Goal: Task Accomplishment & Management: Manage account settings

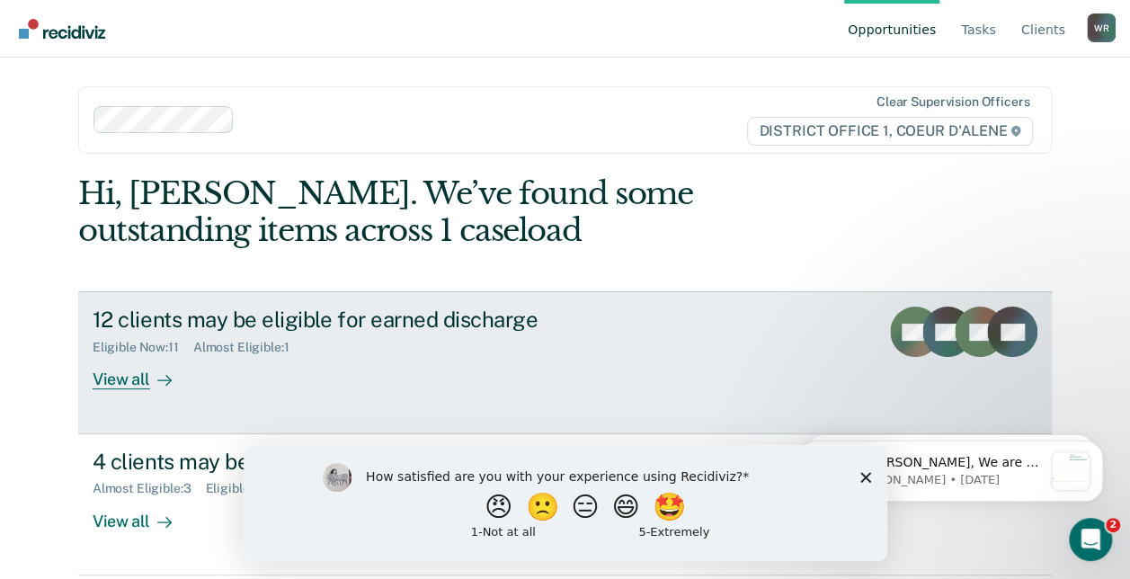
click at [451, 318] on div "12 clients may be eligible for earned discharge" at bounding box center [408, 320] width 631 height 26
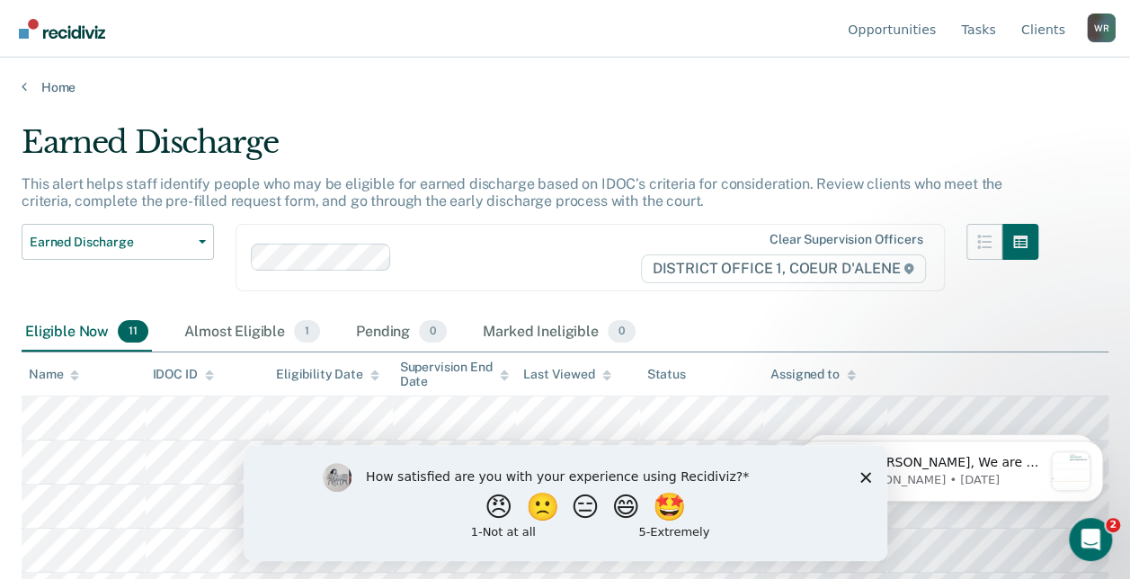
click at [451, 318] on div "Eligible Now 11 Almost Eligible 1 Pending 0 Marked Ineligible 0" at bounding box center [331, 333] width 618 height 40
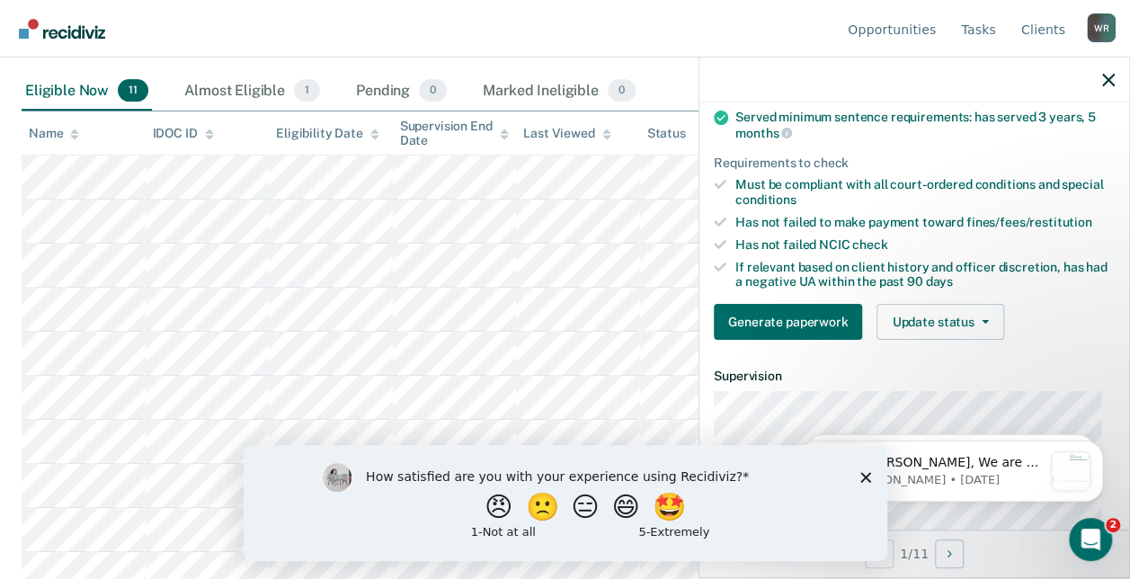
scroll to position [216, 0]
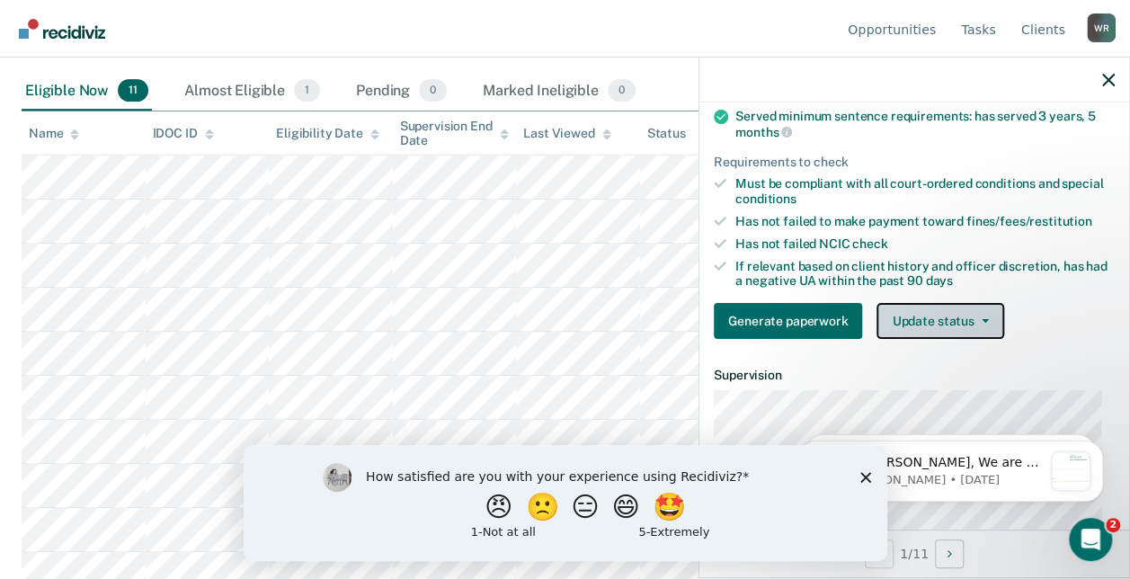
click at [917, 316] on button "Update status" at bounding box center [939, 321] width 127 height 36
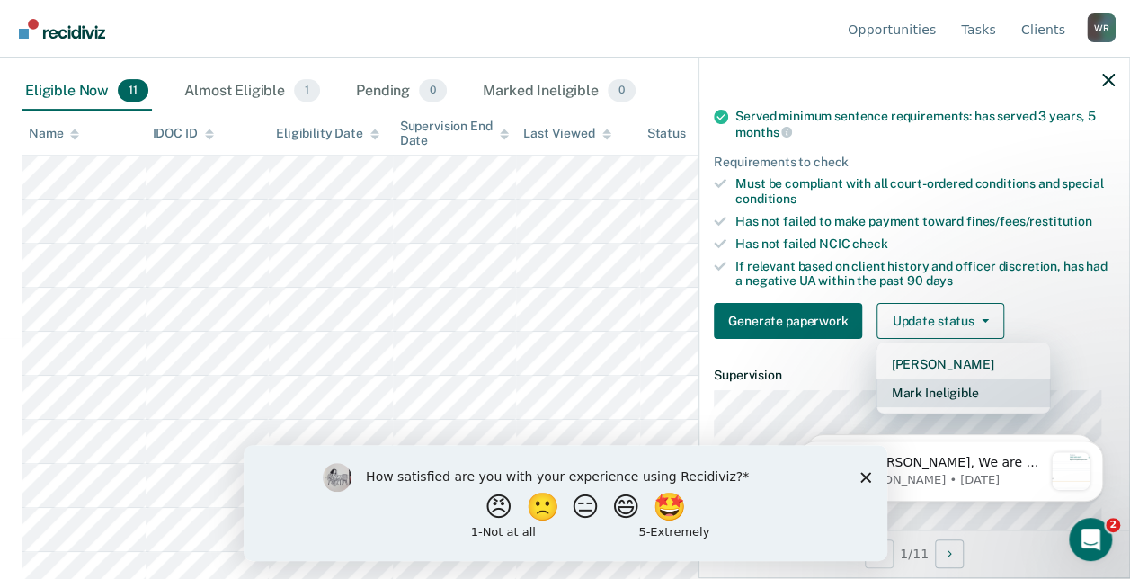
click at [929, 385] on button "Mark Ineligible" at bounding box center [962, 392] width 173 height 29
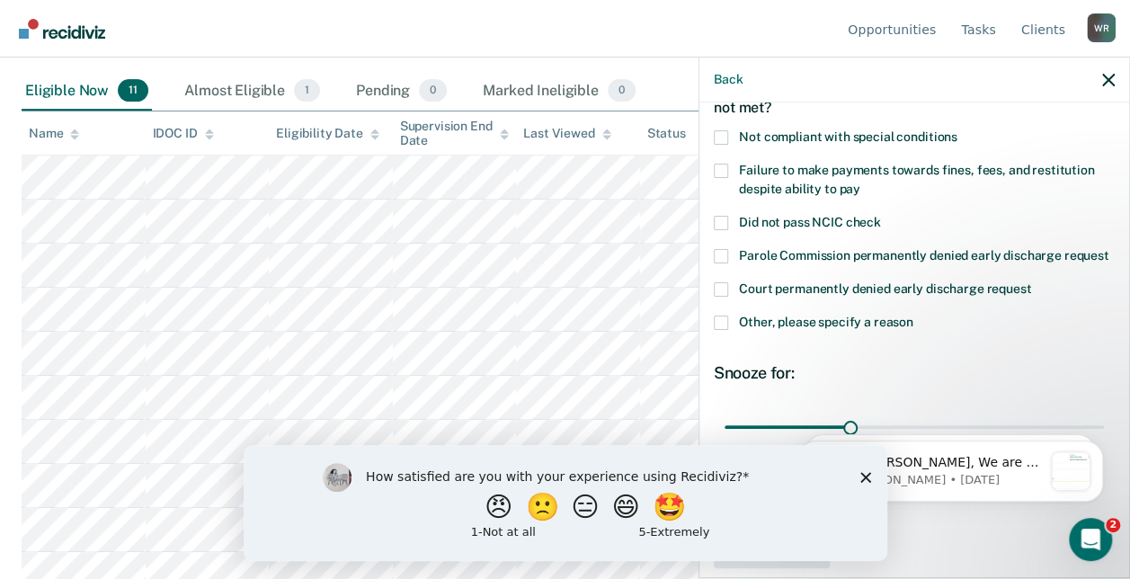
scroll to position [108, 0]
click at [719, 171] on span at bounding box center [721, 172] width 14 height 14
click at [860, 184] on input "Failure to make payments towards fines, fees, and restitution despite ability t…" at bounding box center [860, 184] width 0 height 0
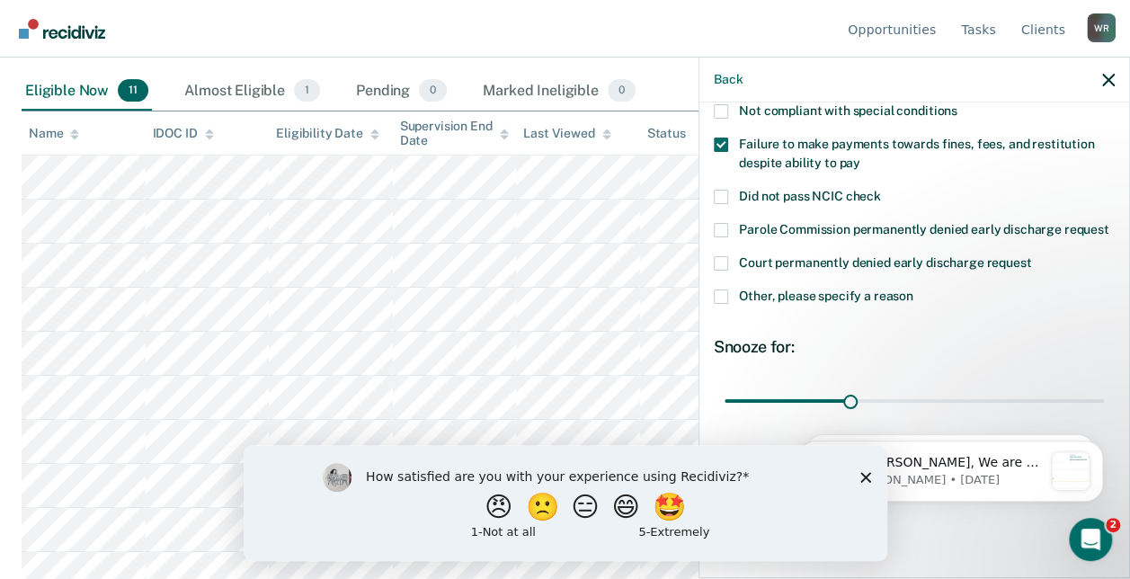
click at [863, 483] on div "How satisfied are you with your experience using Recidiviz? 😠 🙁 😑 😄 🤩 1 - Not a…" at bounding box center [565, 502] width 644 height 116
click at [864, 470] on div "How satisfied are you with your experience using Recidiviz? 😠 🙁 😑 😄 🤩 1 - Not a…" at bounding box center [565, 502] width 644 height 116
click at [866, 478] on polygon "Close survey" at bounding box center [864, 476] width 11 height 11
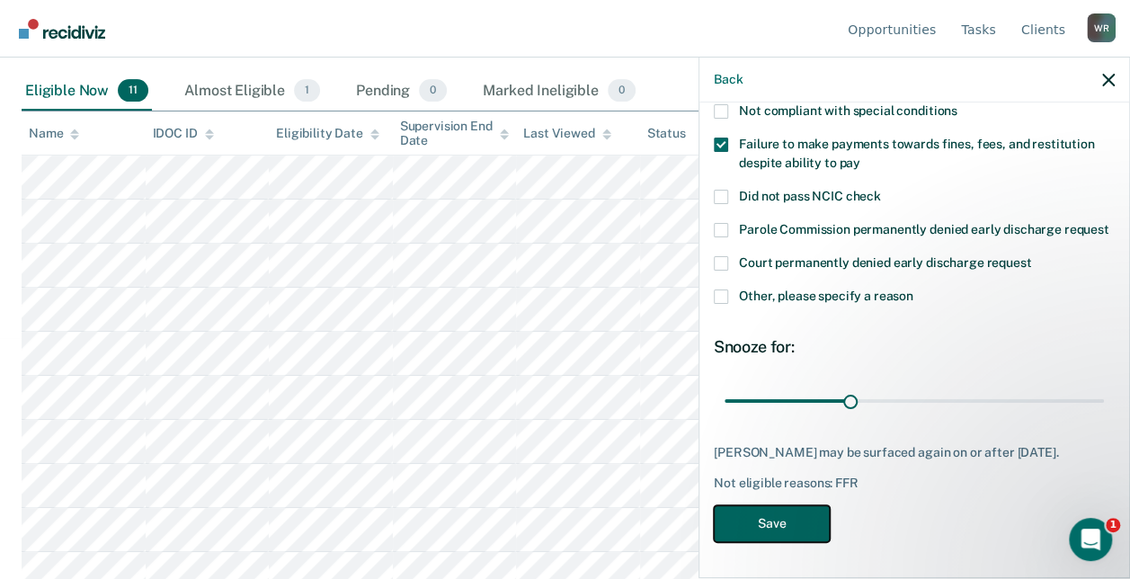
click at [804, 518] on button "Save" at bounding box center [772, 523] width 116 height 37
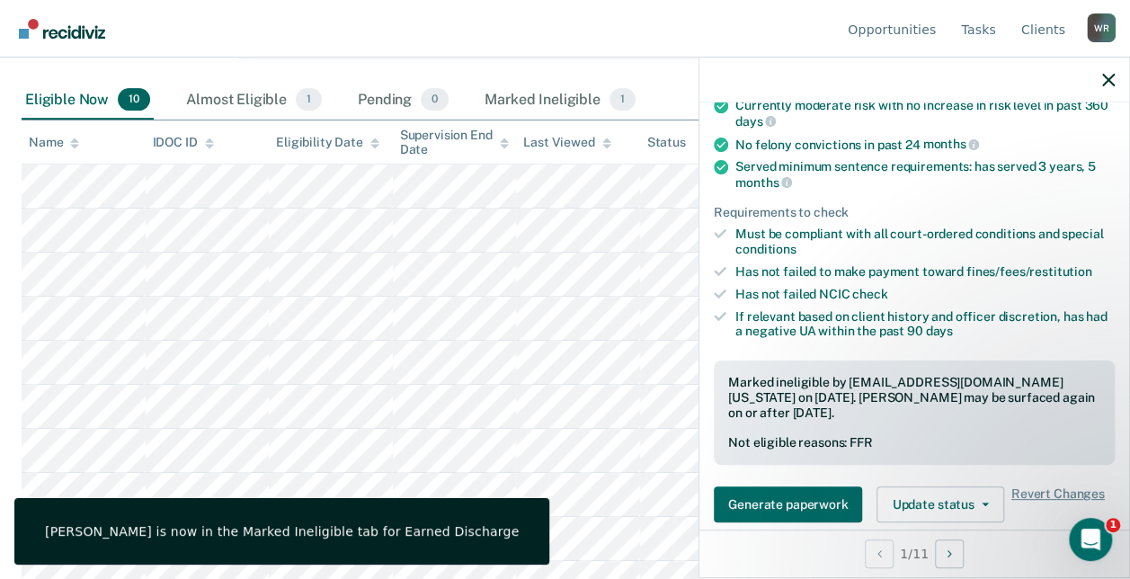
scroll to position [231, 0]
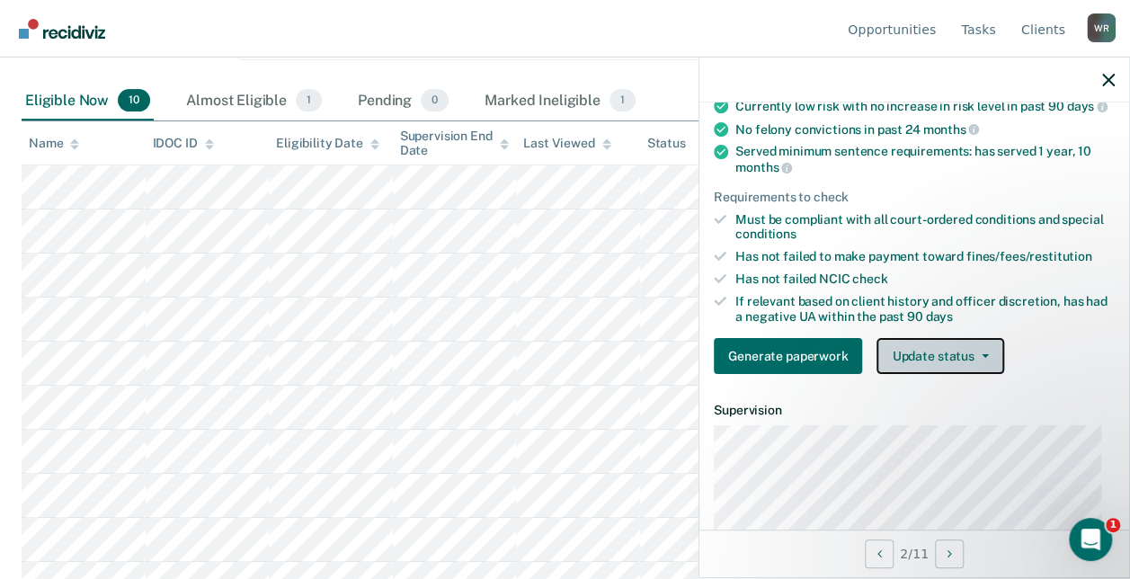
click at [901, 374] on button "Update status" at bounding box center [939, 356] width 127 height 36
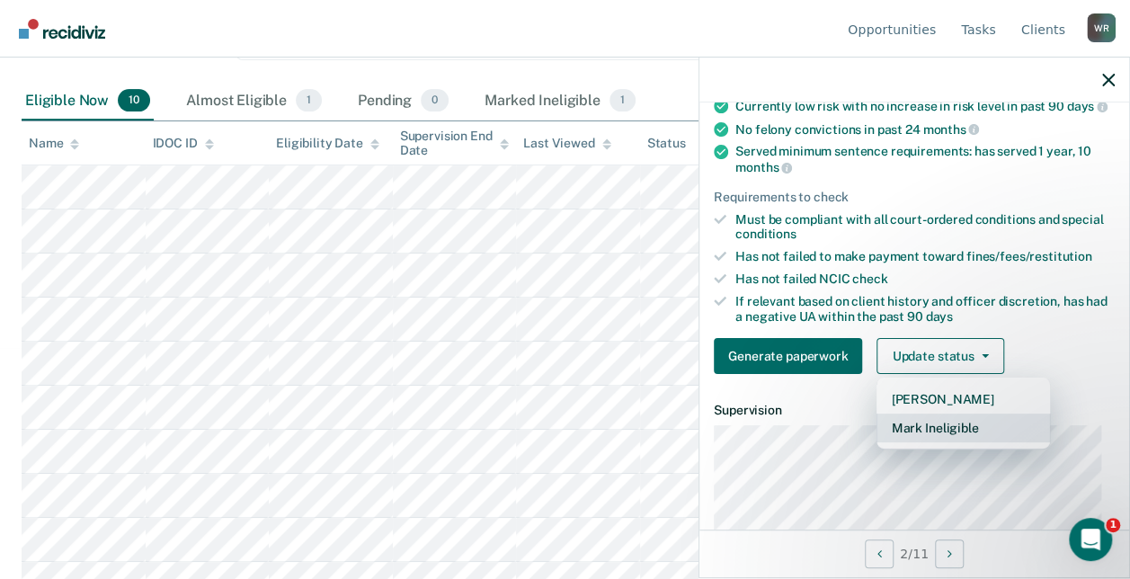
click at [907, 434] on button "Mark Ineligible" at bounding box center [962, 427] width 173 height 29
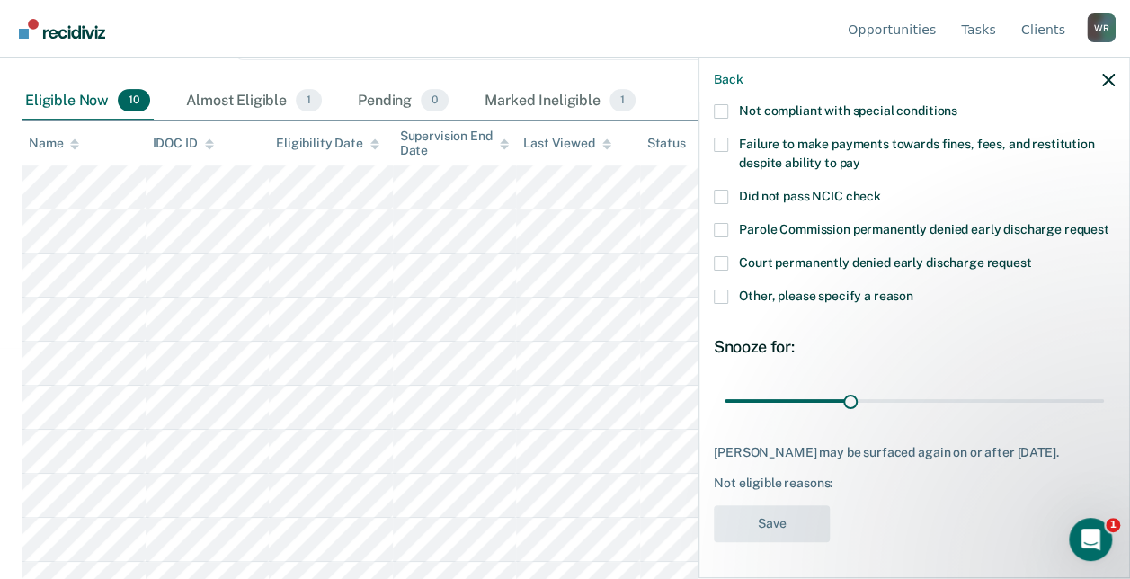
scroll to position [151, 0]
click at [724, 223] on span at bounding box center [721, 230] width 14 height 14
click at [1109, 223] on input "Parole Commission permanently denied early discharge request" at bounding box center [1109, 223] width 0 height 0
click at [724, 223] on span at bounding box center [721, 230] width 14 height 14
click at [1109, 223] on input "Parole Commission permanently denied early discharge request" at bounding box center [1109, 223] width 0 height 0
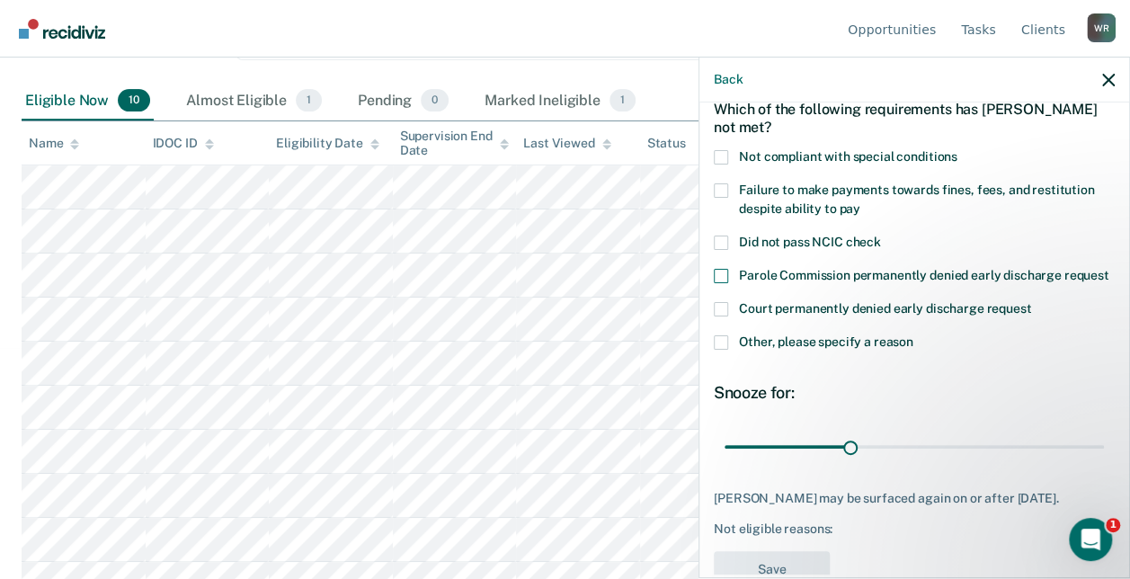
scroll to position [87, 0]
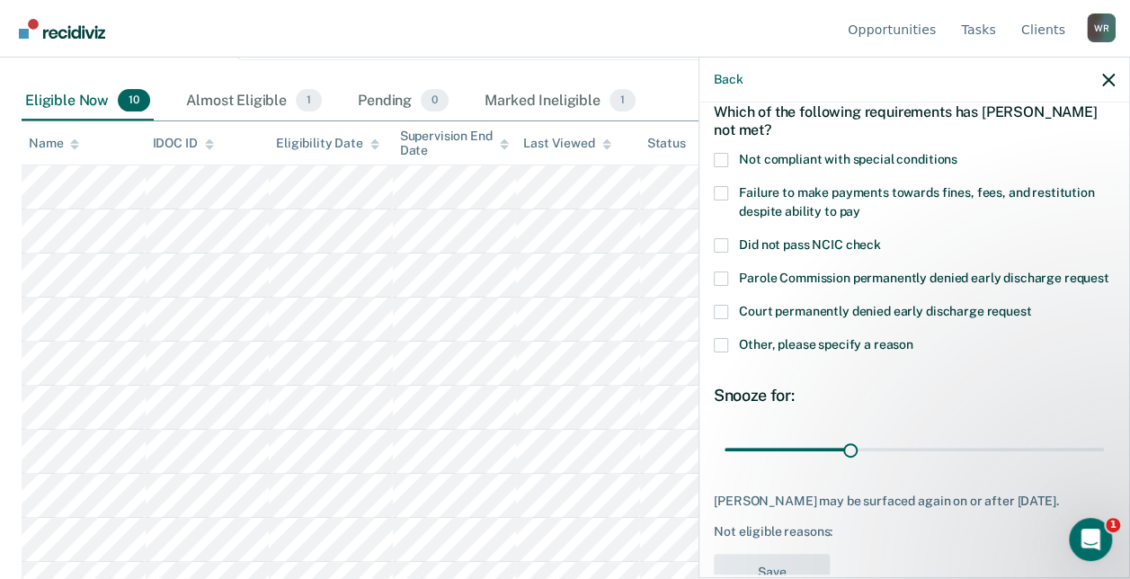
click at [717, 159] on span at bounding box center [721, 160] width 14 height 14
click at [957, 153] on input "Not compliant with special conditions" at bounding box center [957, 153] width 0 height 0
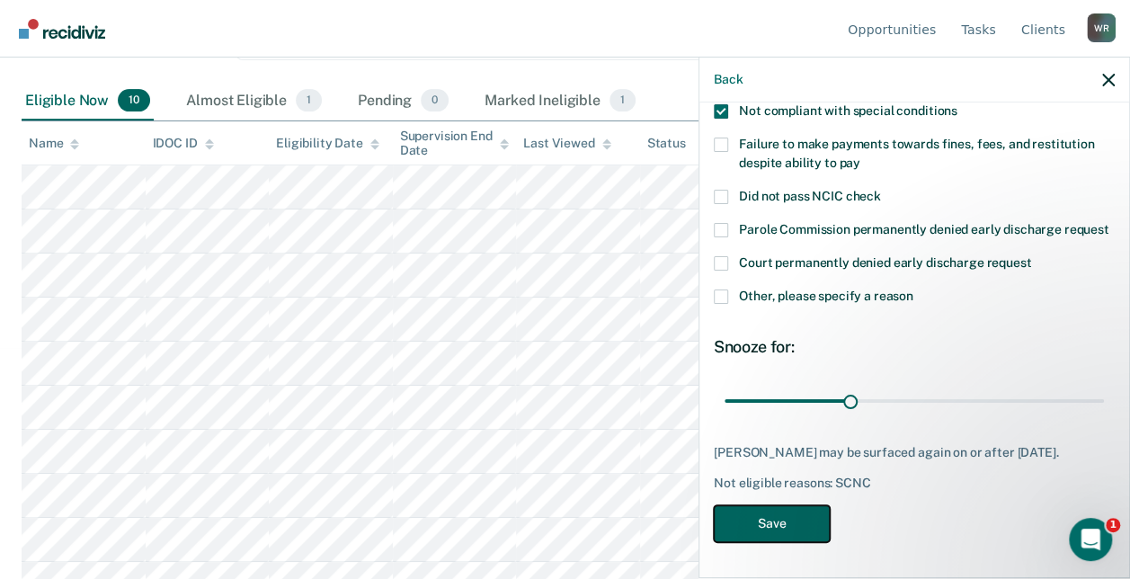
click at [795, 528] on button "Save" at bounding box center [772, 523] width 116 height 37
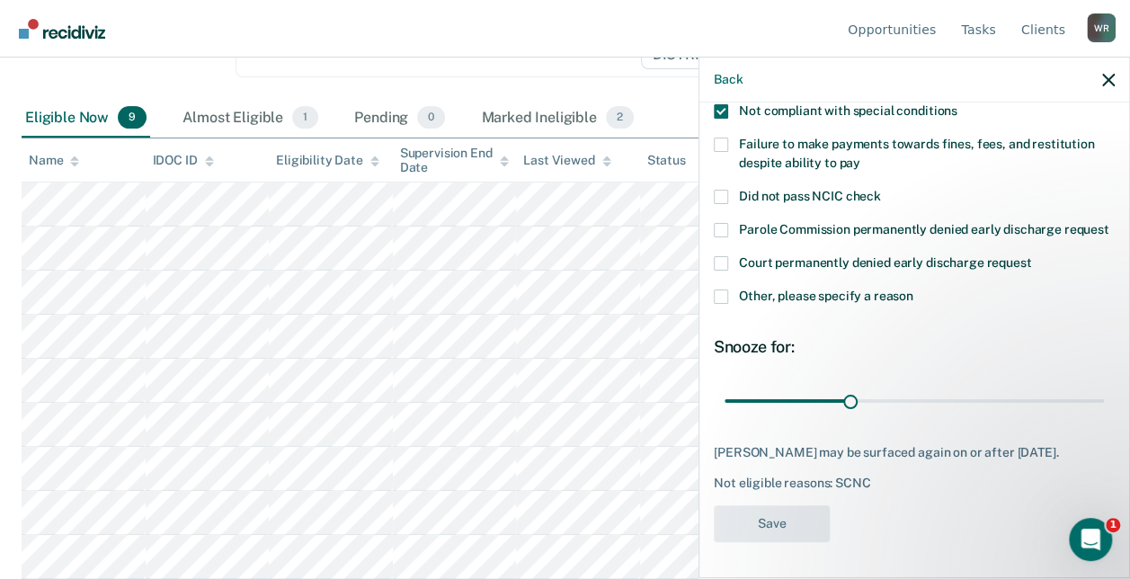
scroll to position [213, 0]
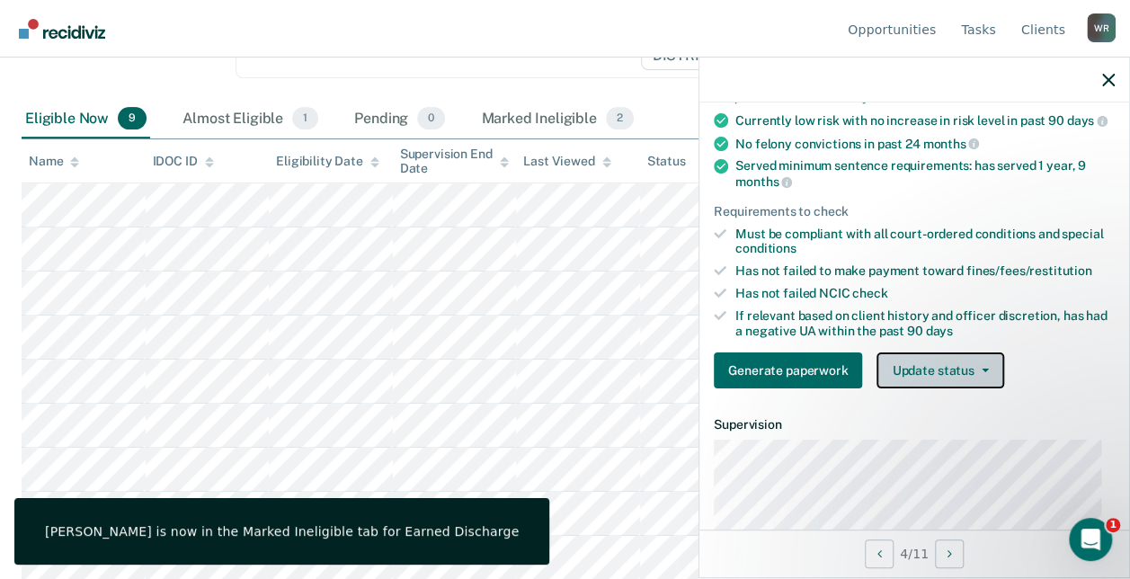
click at [890, 379] on button "Update status" at bounding box center [939, 370] width 127 height 36
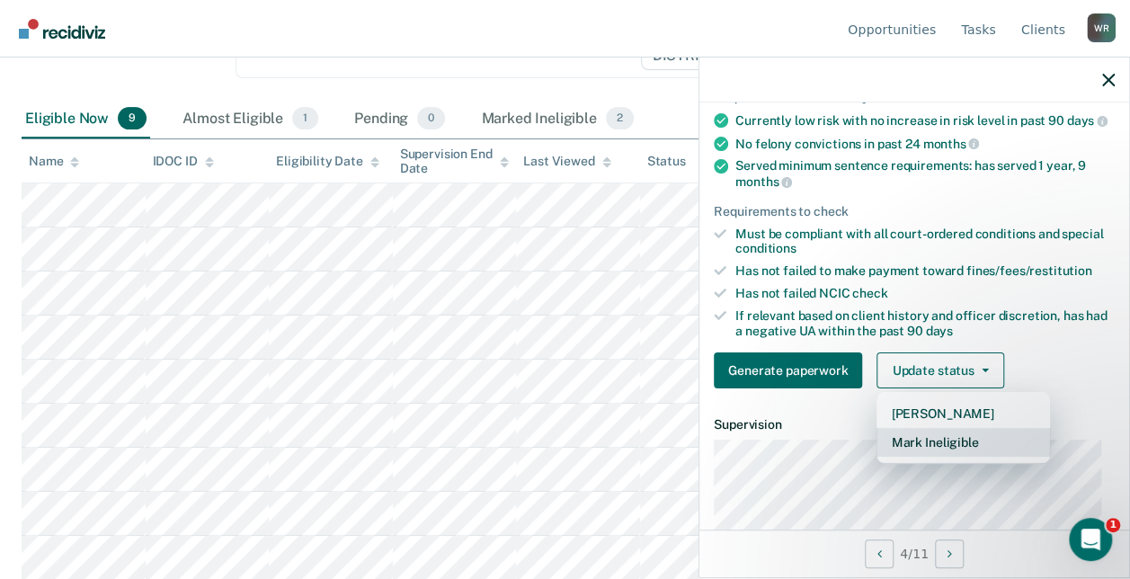
click at [911, 457] on button "Mark Ineligible" at bounding box center [962, 442] width 173 height 29
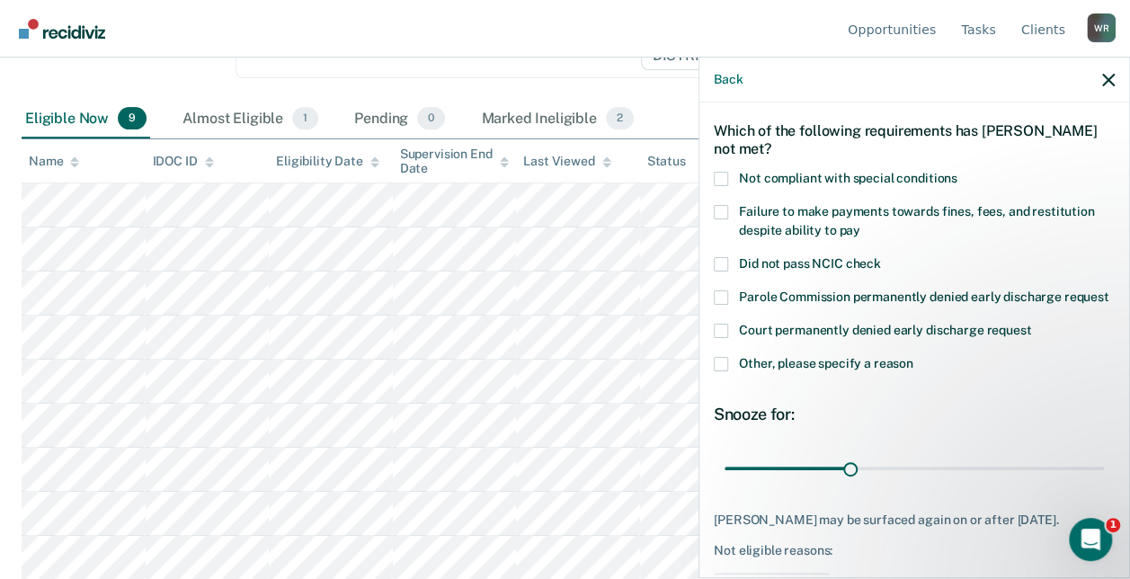
scroll to position [67, 0]
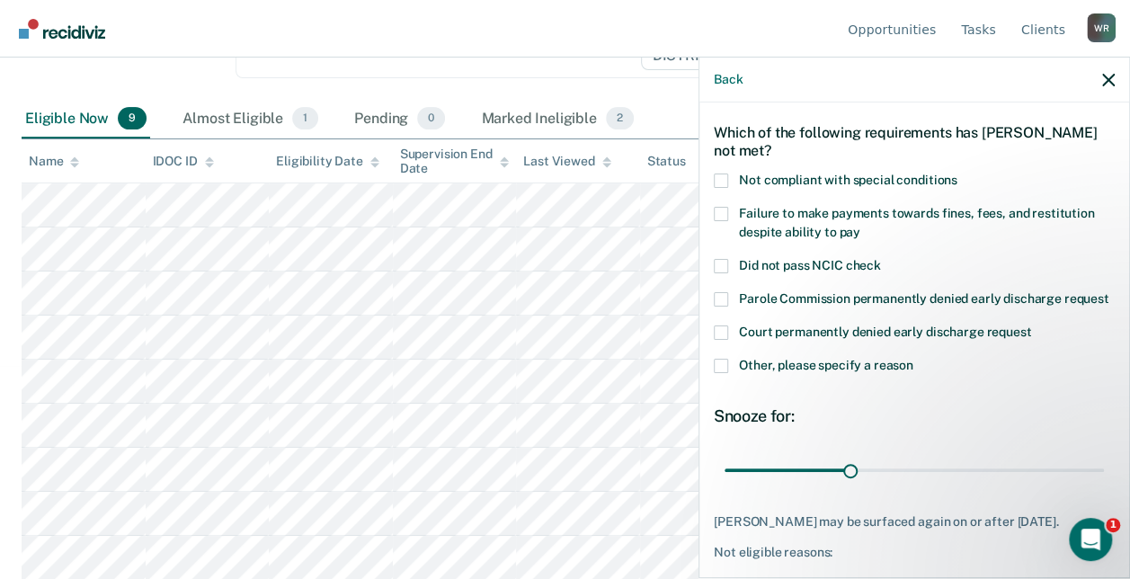
click at [718, 174] on span at bounding box center [721, 180] width 14 height 14
click at [957, 173] on input "Not compliant with special conditions" at bounding box center [957, 173] width 0 height 0
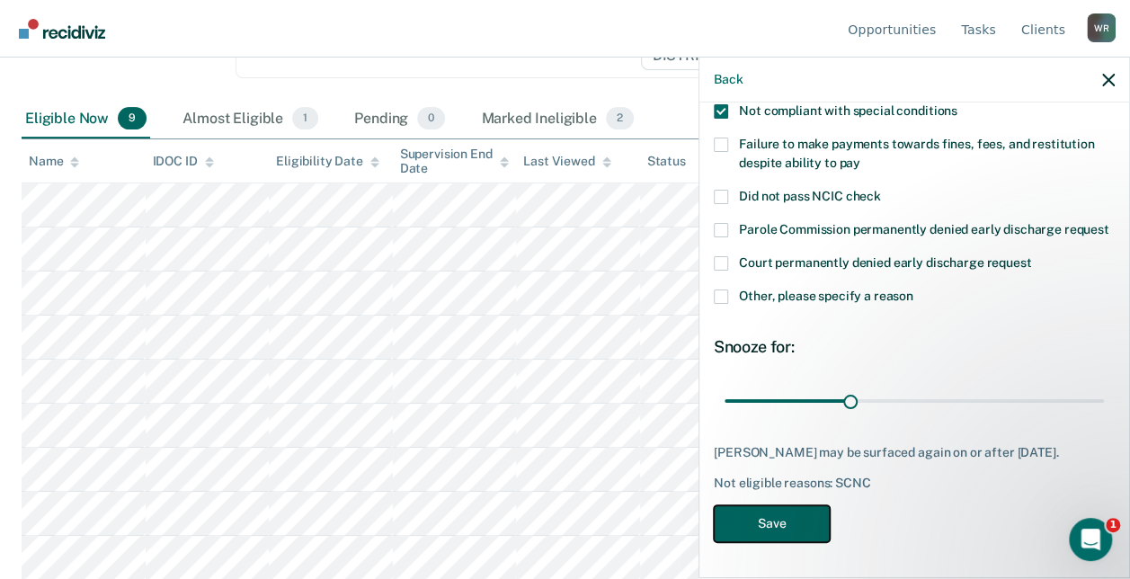
click at [796, 525] on button "Save" at bounding box center [772, 523] width 116 height 37
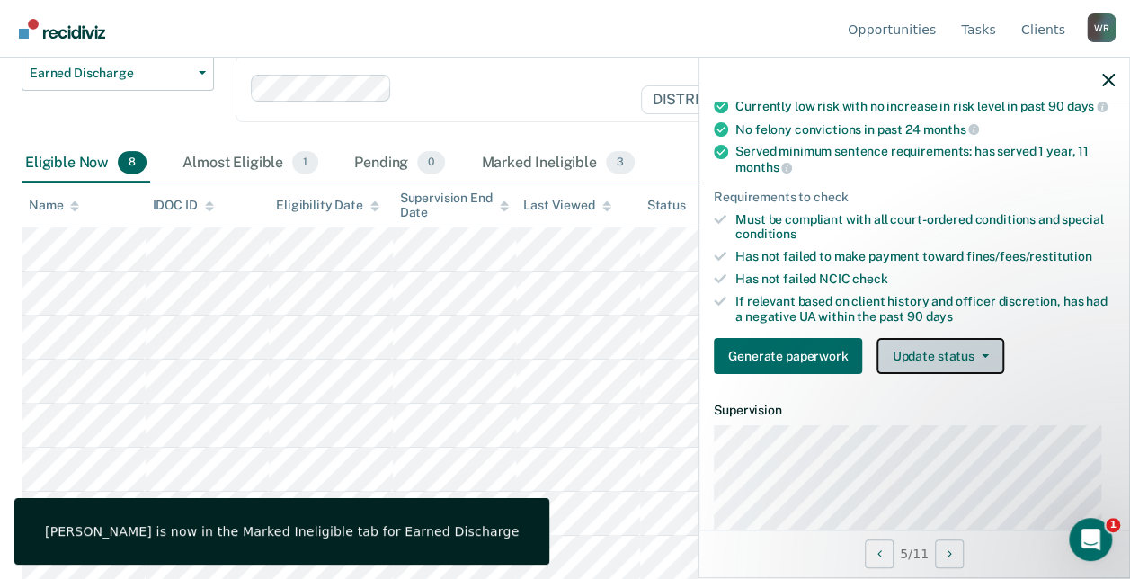
click at [934, 360] on button "Update status" at bounding box center [939, 356] width 127 height 36
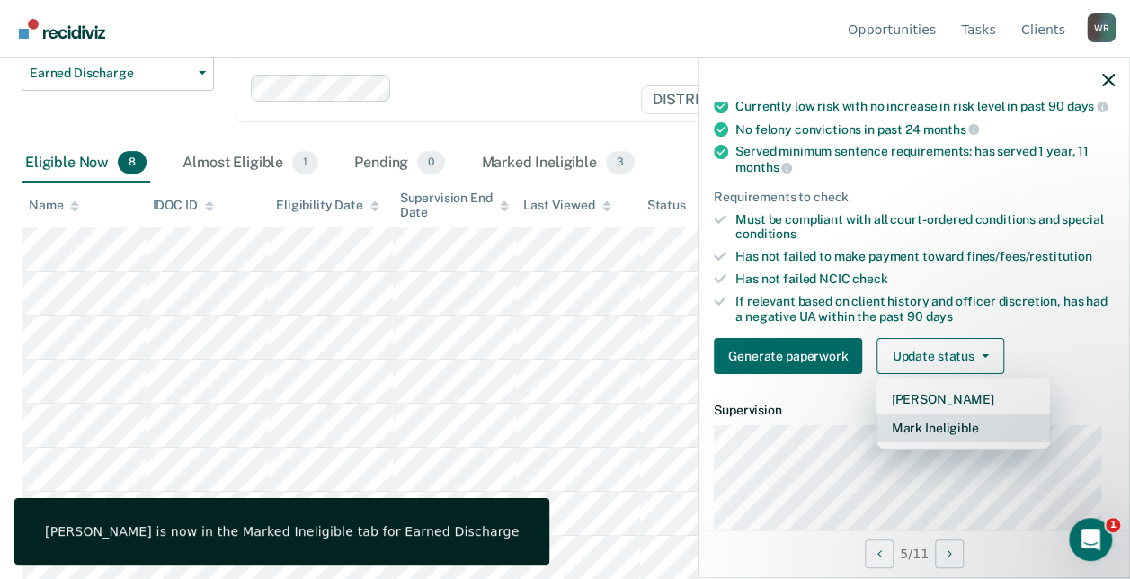
click at [910, 437] on button "Mark Ineligible" at bounding box center [962, 427] width 173 height 29
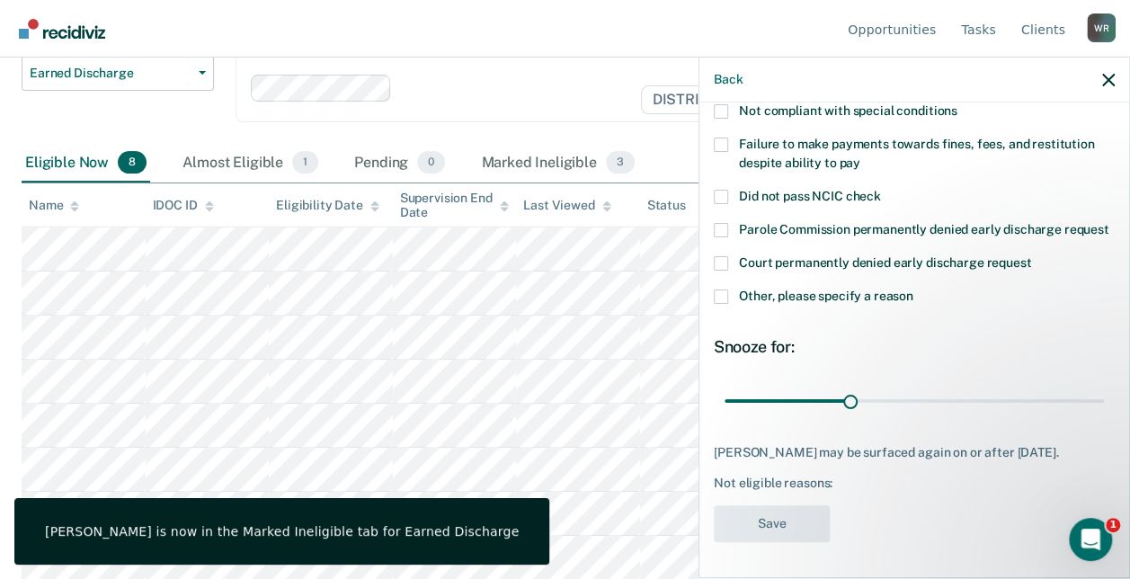
click at [726, 138] on span at bounding box center [721, 145] width 14 height 14
click at [860, 156] on input "Failure to make payments towards fines, fees, and restitution despite ability t…" at bounding box center [860, 156] width 0 height 0
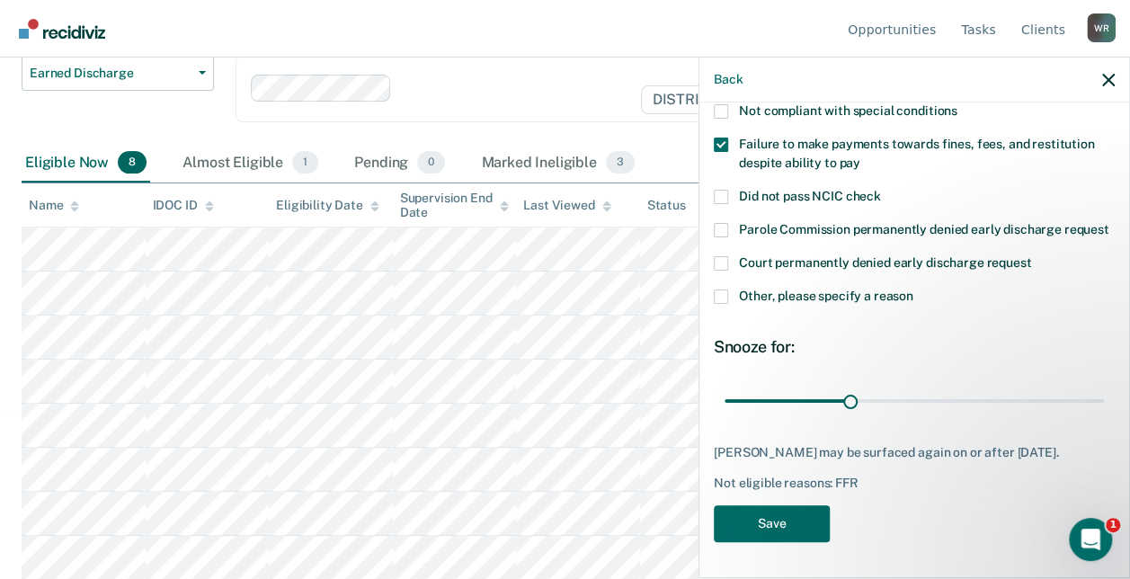
scroll to position [88, 0]
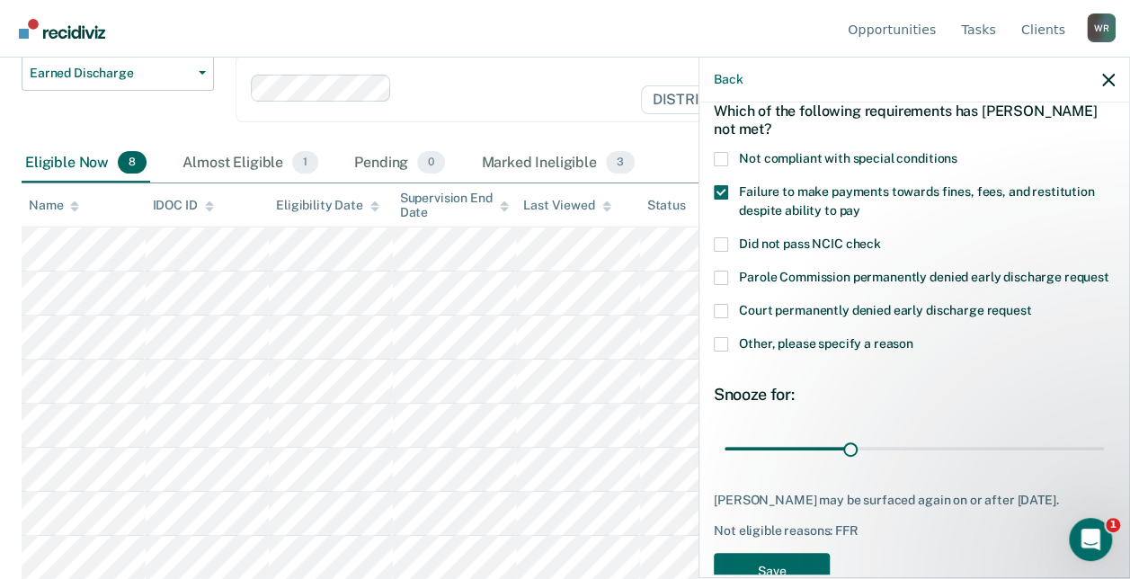
click at [716, 139] on div "Which of the following requirements has [PERSON_NAME] not met?" at bounding box center [914, 119] width 401 height 63
click at [723, 157] on span at bounding box center [721, 159] width 14 height 14
click at [957, 152] on input "Not compliant with special conditions" at bounding box center [957, 152] width 0 height 0
click at [719, 185] on span at bounding box center [721, 192] width 14 height 14
click at [860, 204] on input "Failure to make payments towards fines, fees, and restitution despite ability t…" at bounding box center [860, 204] width 0 height 0
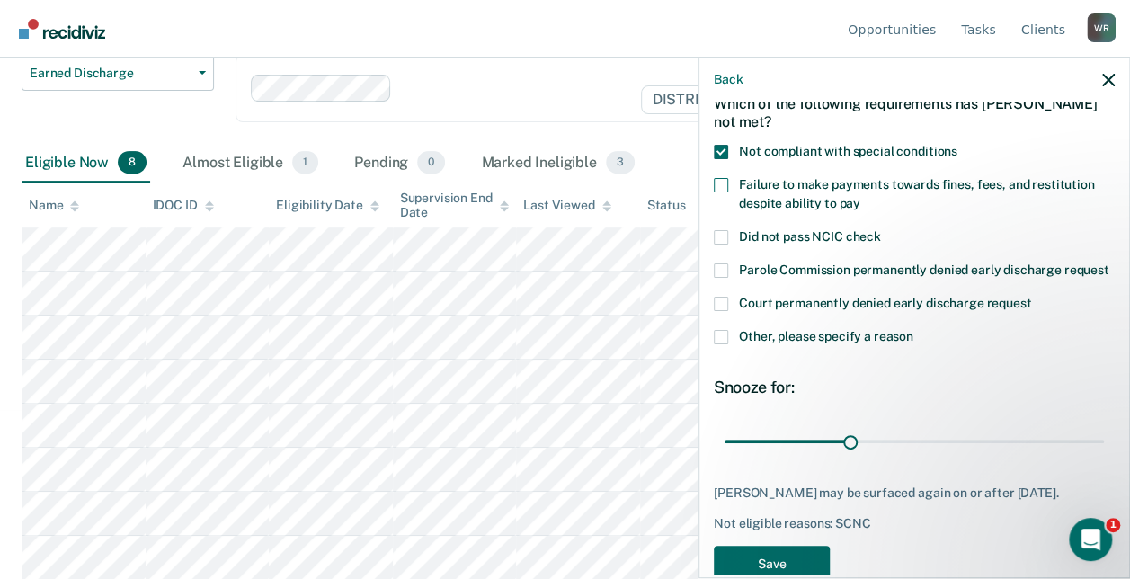
scroll to position [165, 0]
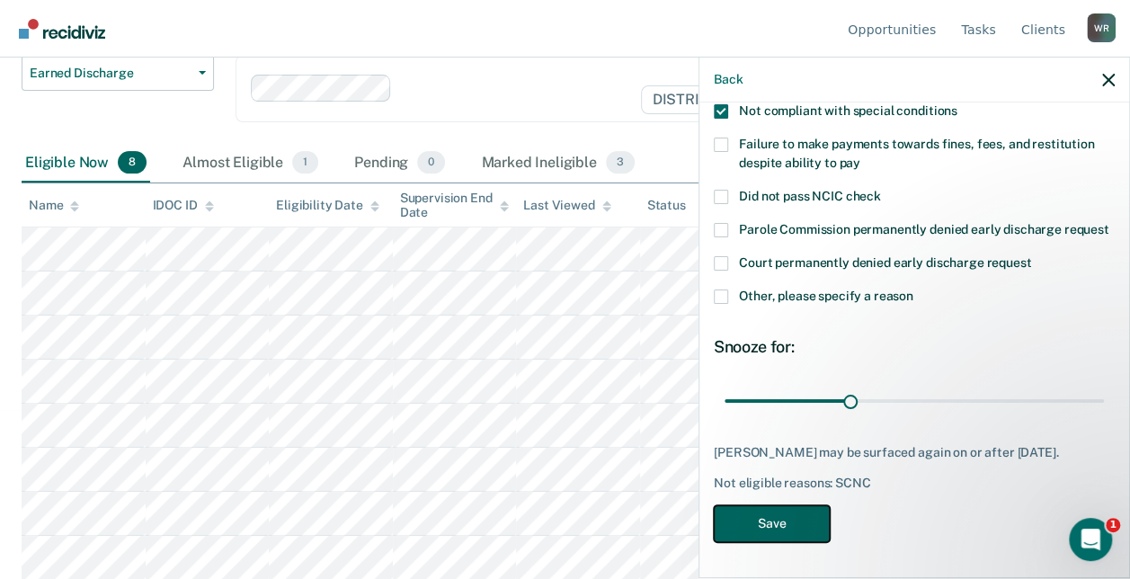
click at [804, 531] on button "Save" at bounding box center [772, 523] width 116 height 37
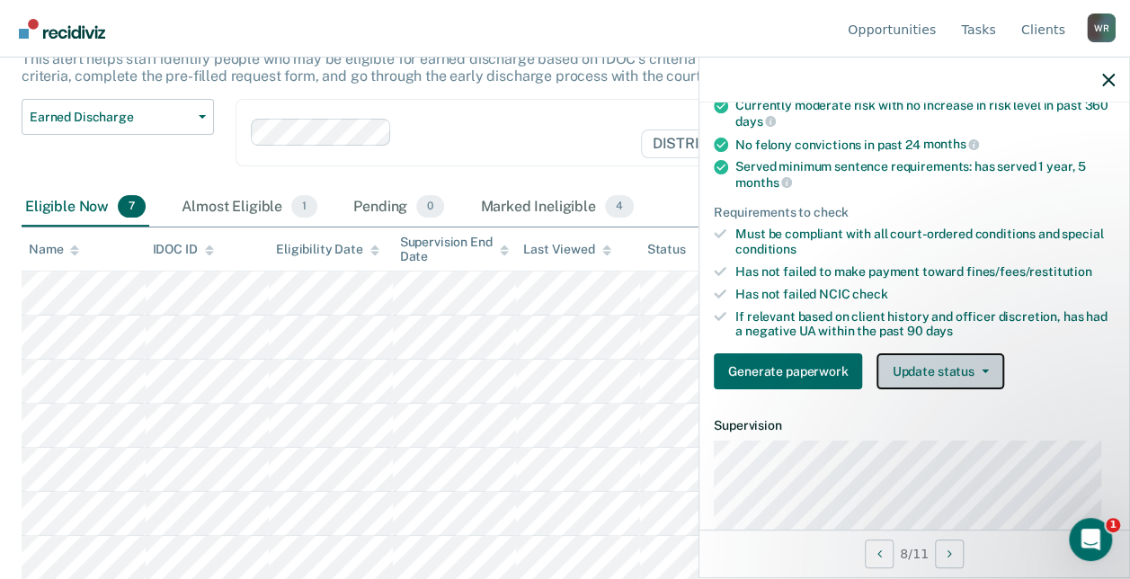
click at [908, 363] on button "Update status" at bounding box center [939, 371] width 127 height 36
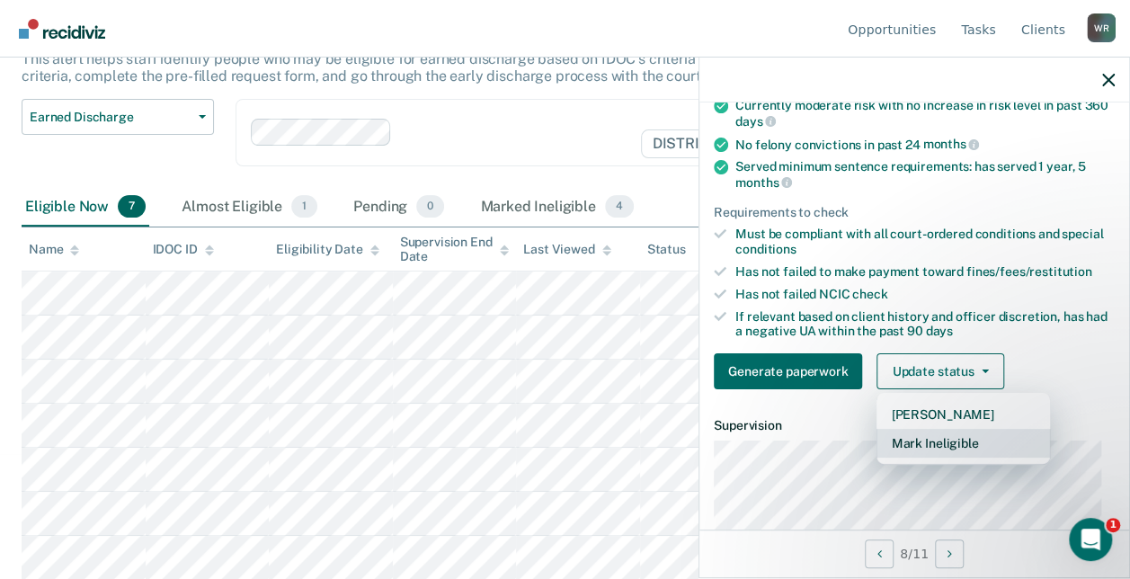
click at [953, 437] on button "Mark Ineligible" at bounding box center [962, 443] width 173 height 29
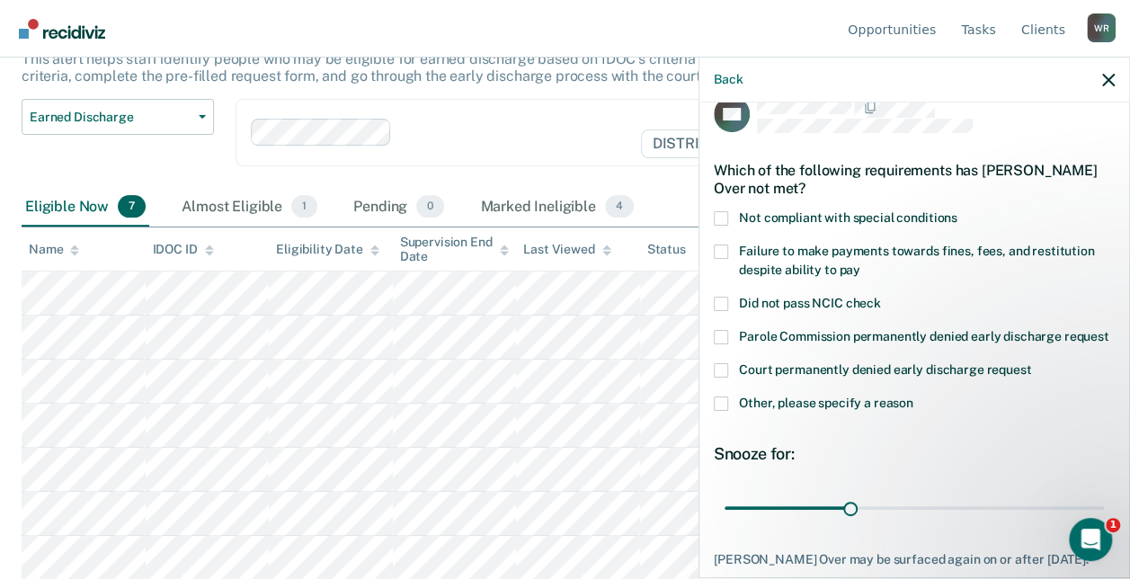
scroll to position [27, 0]
click at [726, 221] on span at bounding box center [721, 220] width 14 height 14
click at [957, 213] on input "Not compliant with special conditions" at bounding box center [957, 213] width 0 height 0
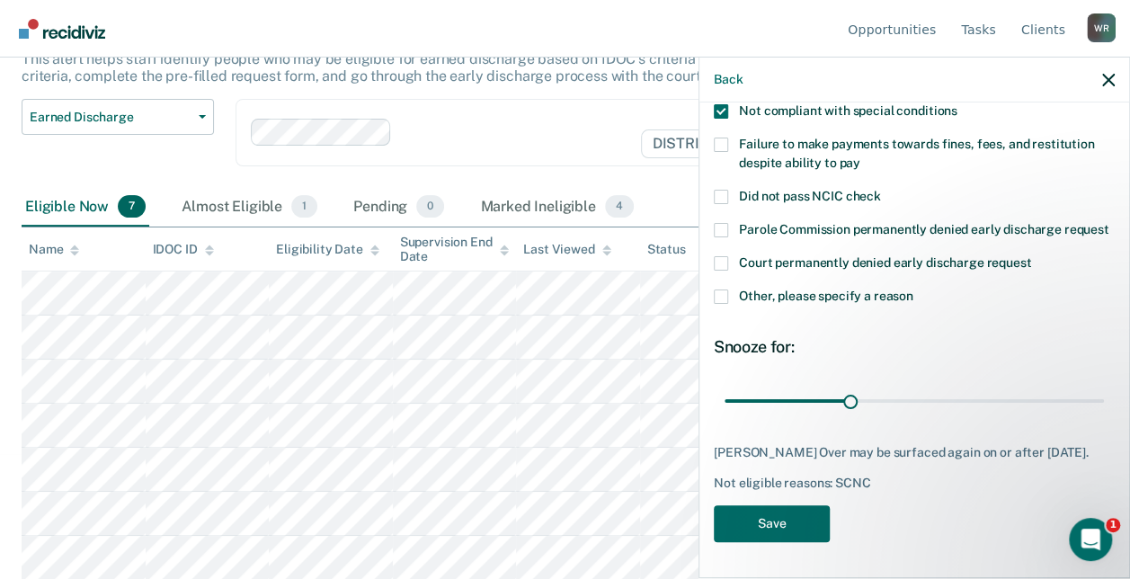
scroll to position [111, 0]
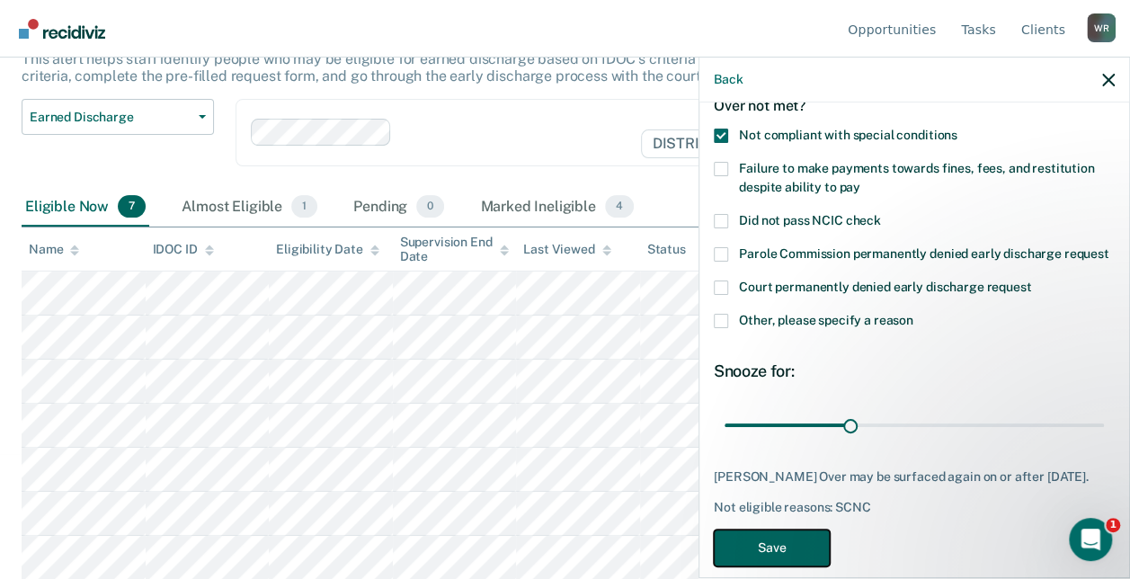
click at [795, 564] on button "Save" at bounding box center [772, 547] width 116 height 37
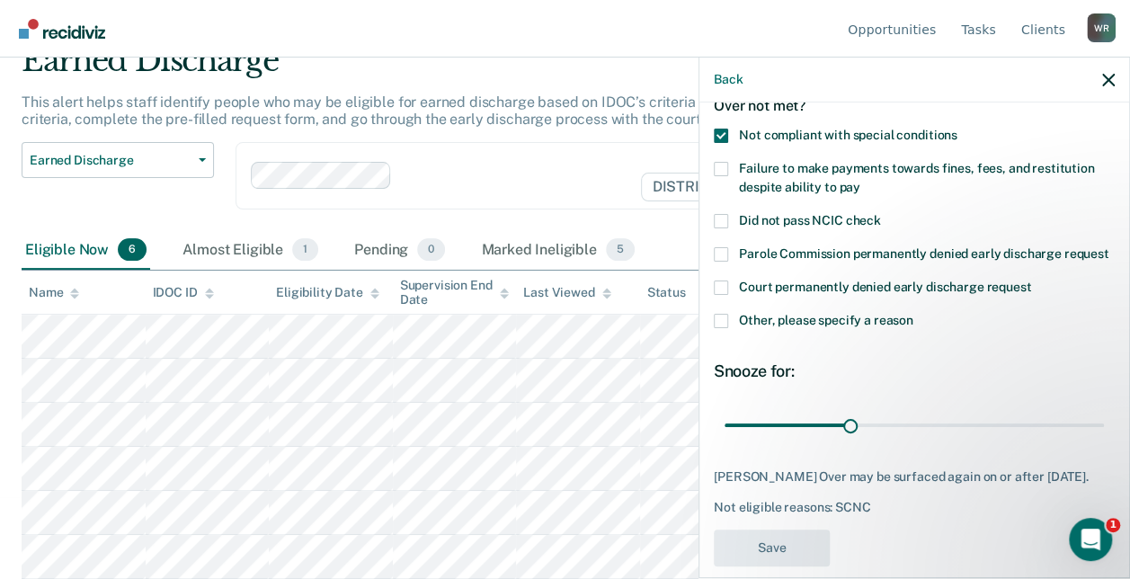
scroll to position [81, 0]
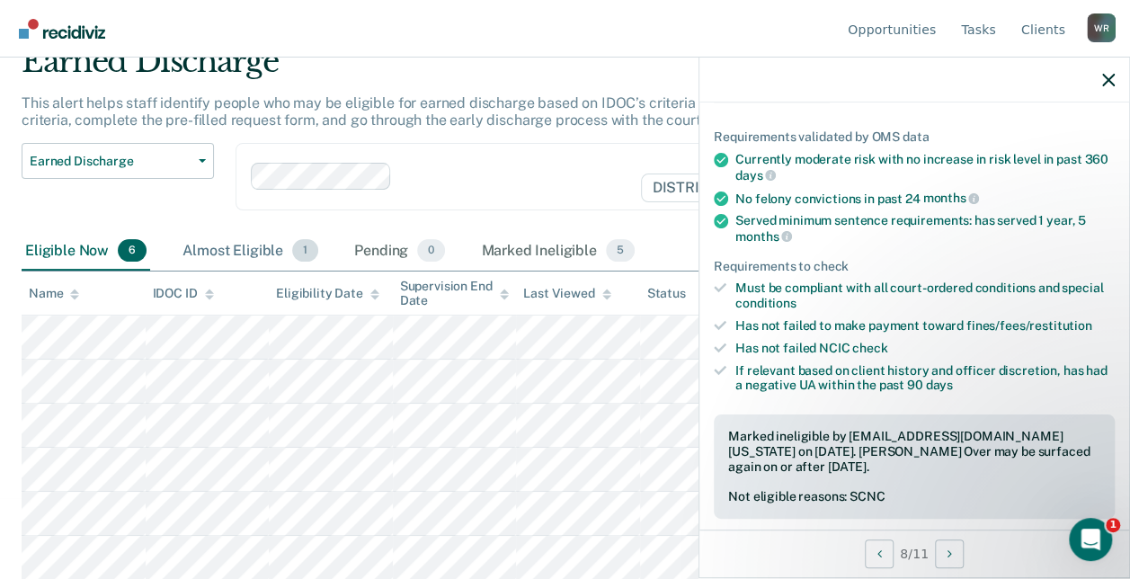
click at [239, 246] on div "Almost Eligible 1" at bounding box center [250, 252] width 143 height 40
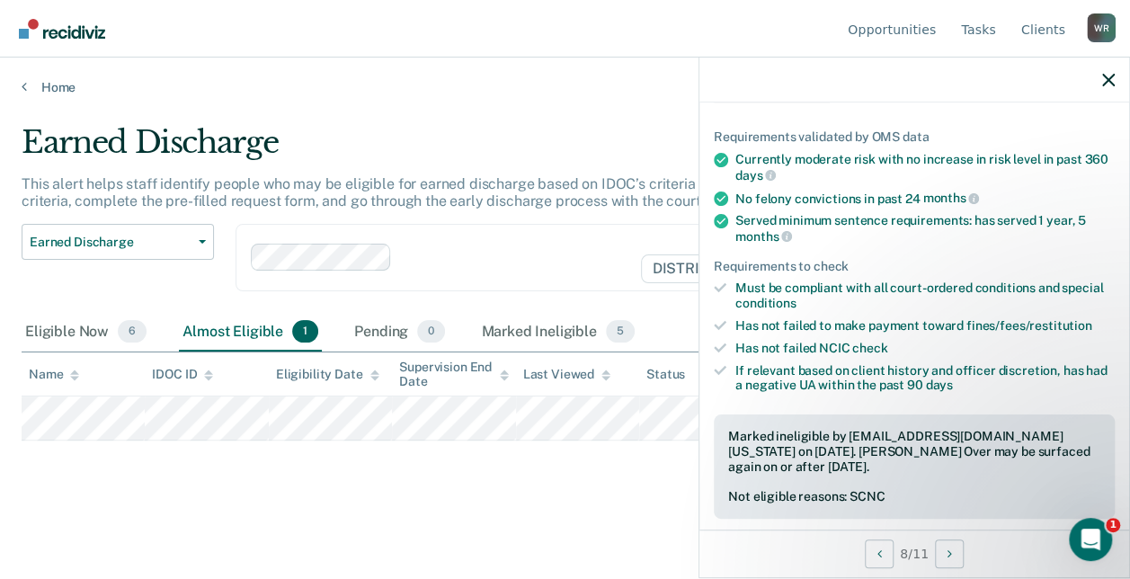
scroll to position [0, 0]
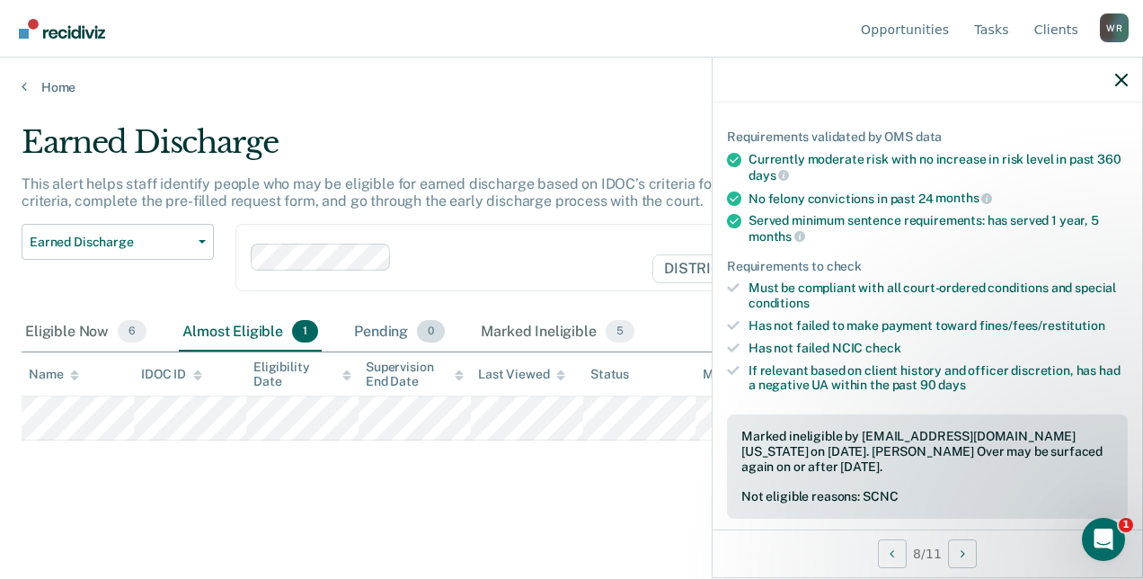
click at [380, 343] on div "Pending 0" at bounding box center [400, 333] width 98 height 40
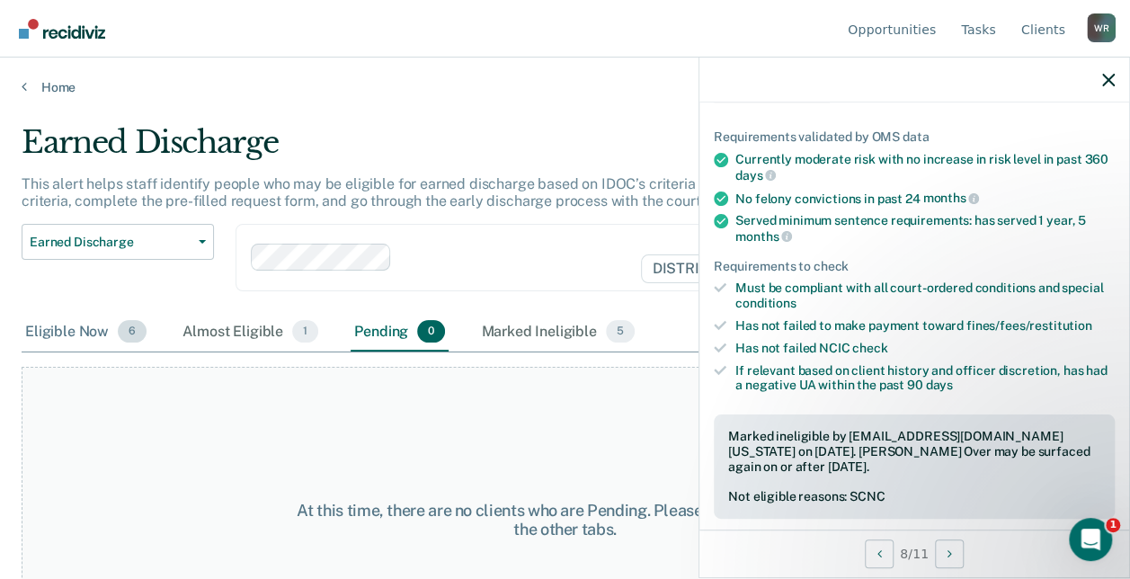
click at [102, 330] on div "Eligible Now 6" at bounding box center [86, 333] width 129 height 40
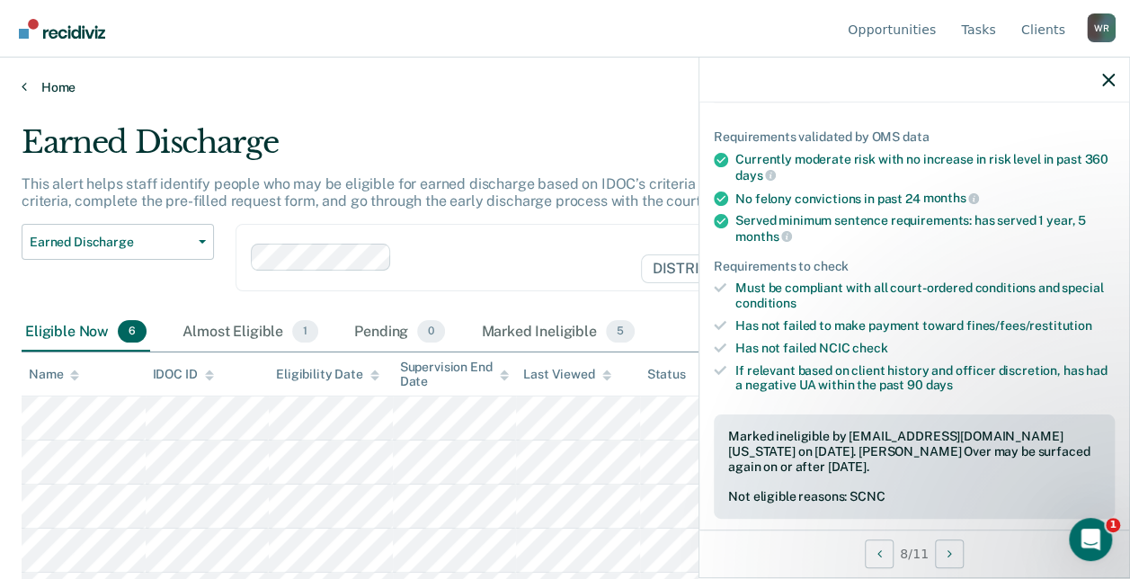
click at [27, 91] on link "Home" at bounding box center [565, 87] width 1087 height 16
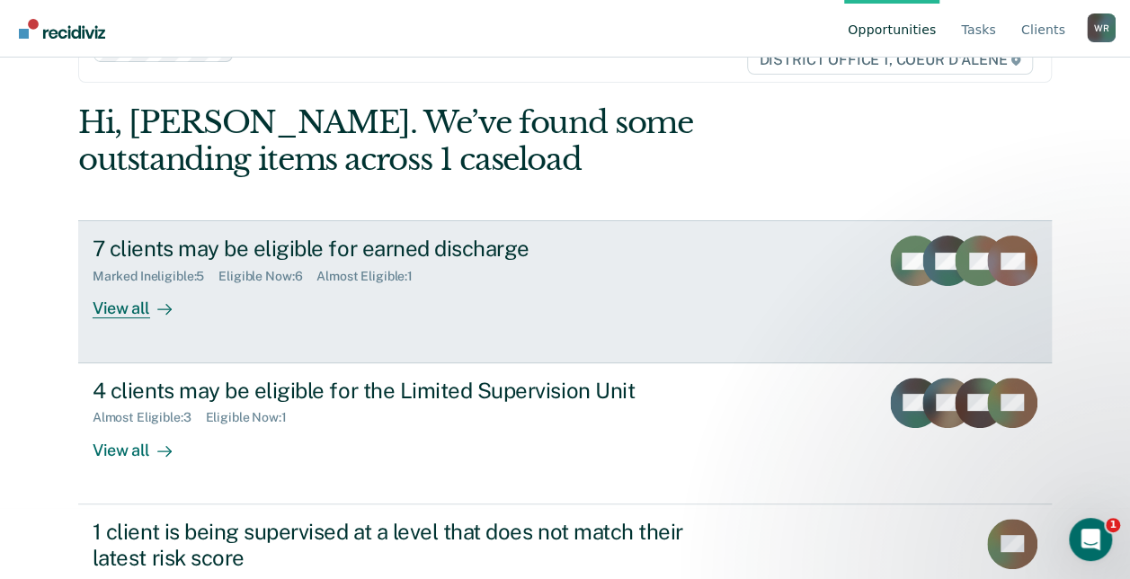
scroll to position [72, 0]
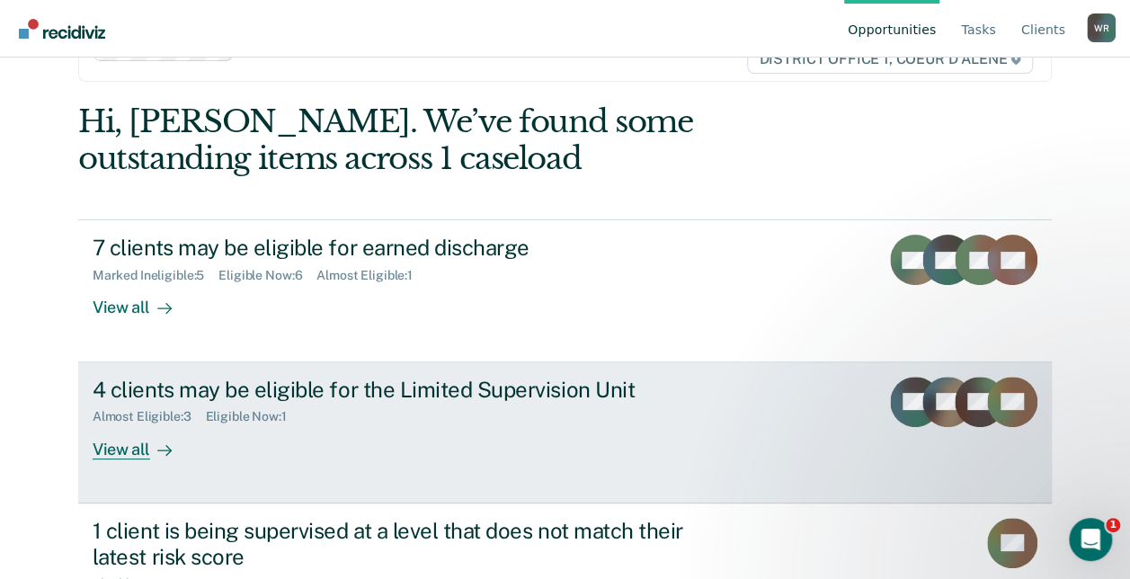
click at [316, 386] on div "4 clients may be eligible for the Limited Supervision Unit" at bounding box center [408, 390] width 631 height 26
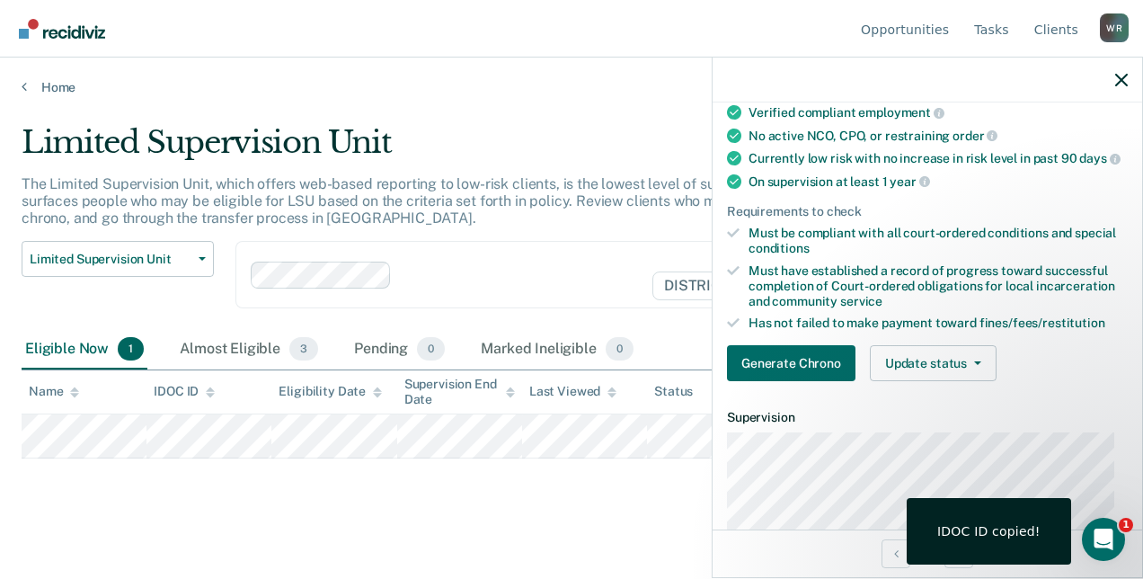
scroll to position [158, 0]
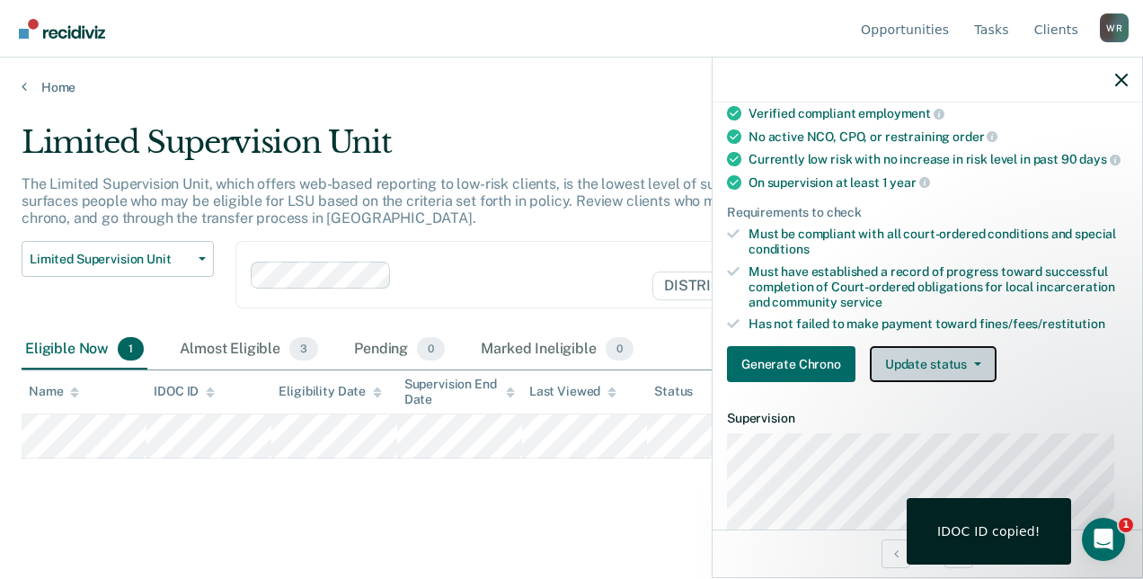
click at [936, 375] on button "Update status" at bounding box center [933, 364] width 127 height 36
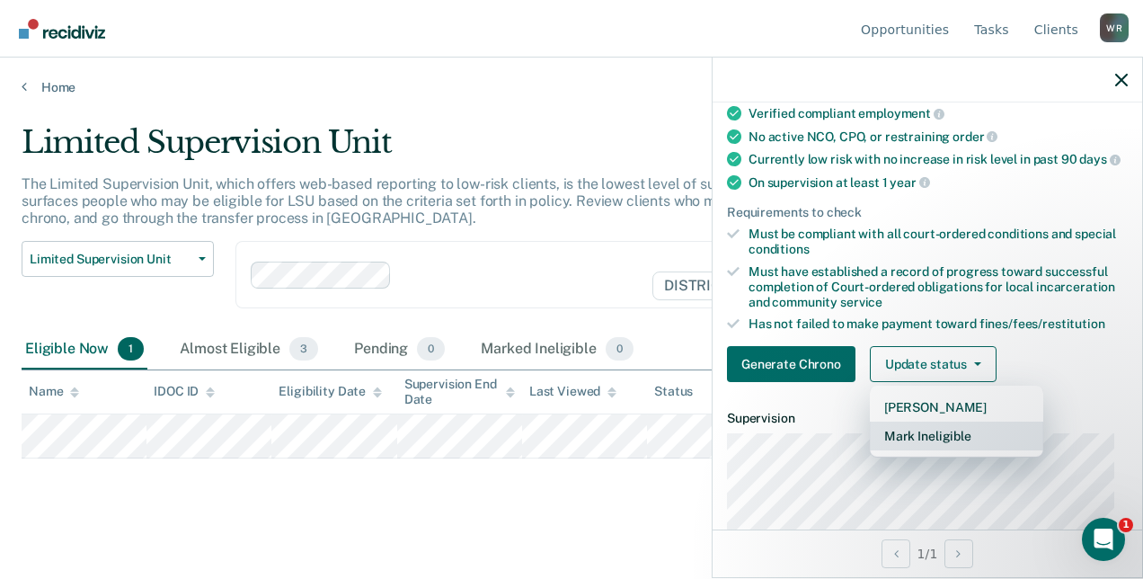
click at [931, 433] on button "Mark Ineligible" at bounding box center [956, 436] width 173 height 29
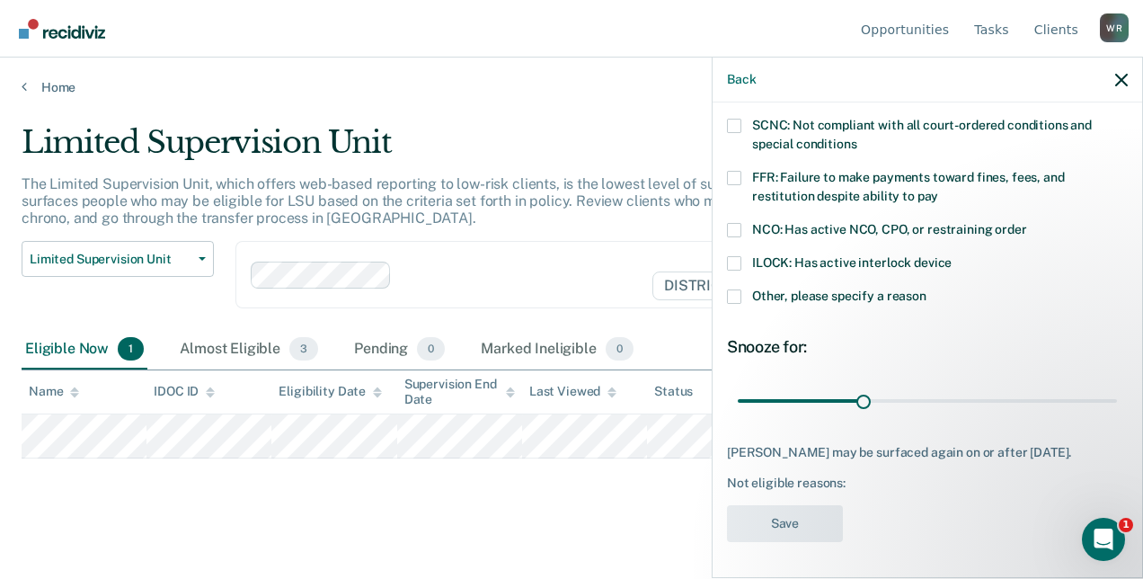
scroll to position [0, 0]
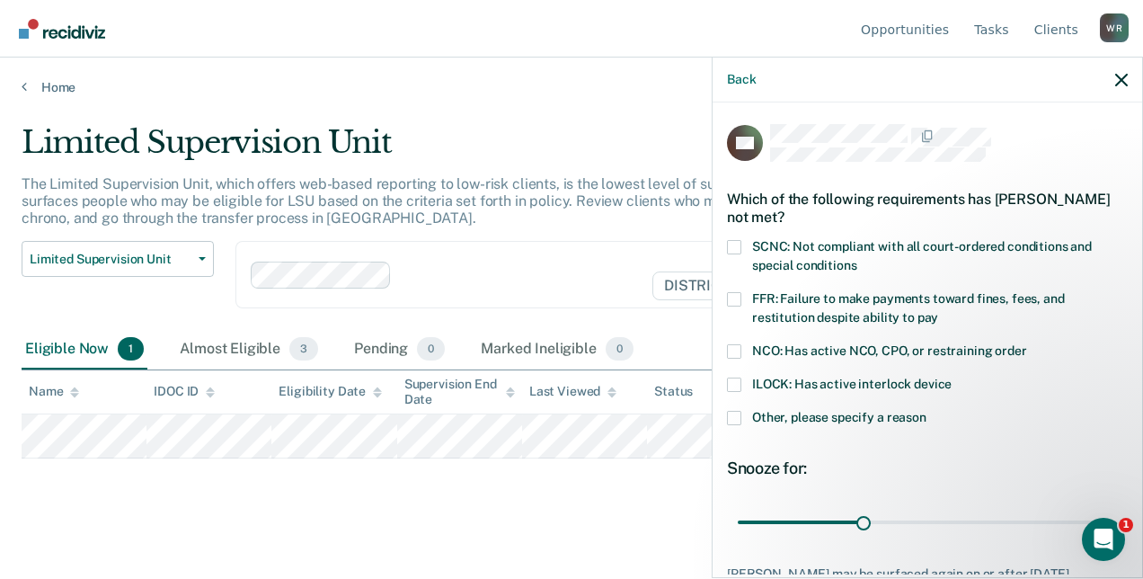
click at [739, 245] on span at bounding box center [734, 247] width 14 height 14
click at [857, 259] on input "SCNC: Not compliant with all court-ordered conditions and special conditions" at bounding box center [857, 259] width 0 height 0
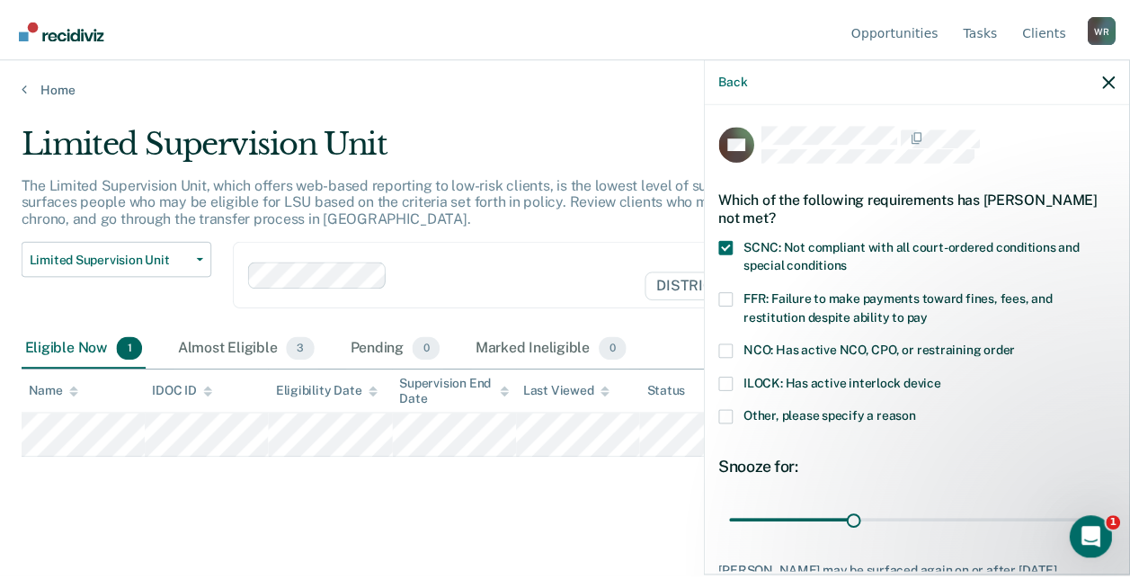
scroll to position [133, 0]
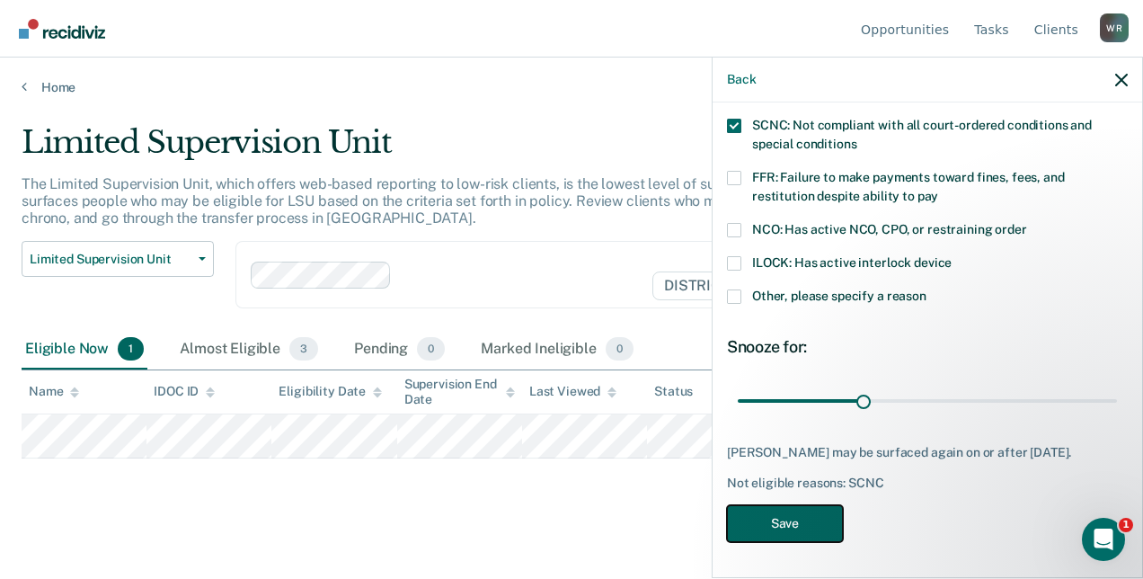
click at [795, 525] on button "Save" at bounding box center [785, 523] width 116 height 37
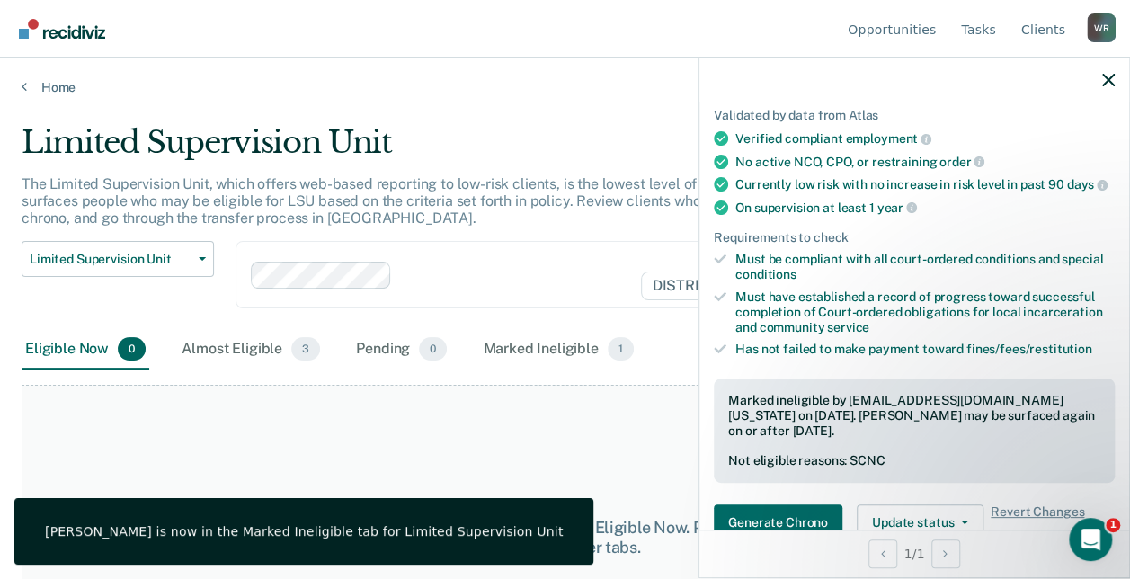
scroll to position [110, 0]
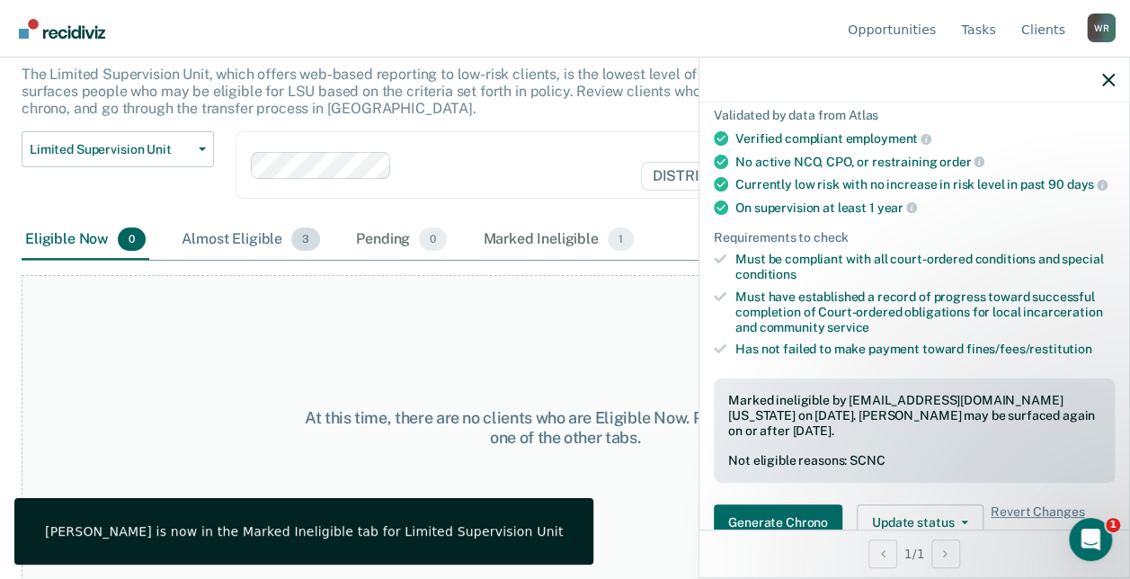
click at [262, 221] on div "Almost Eligible 3" at bounding box center [251, 240] width 146 height 40
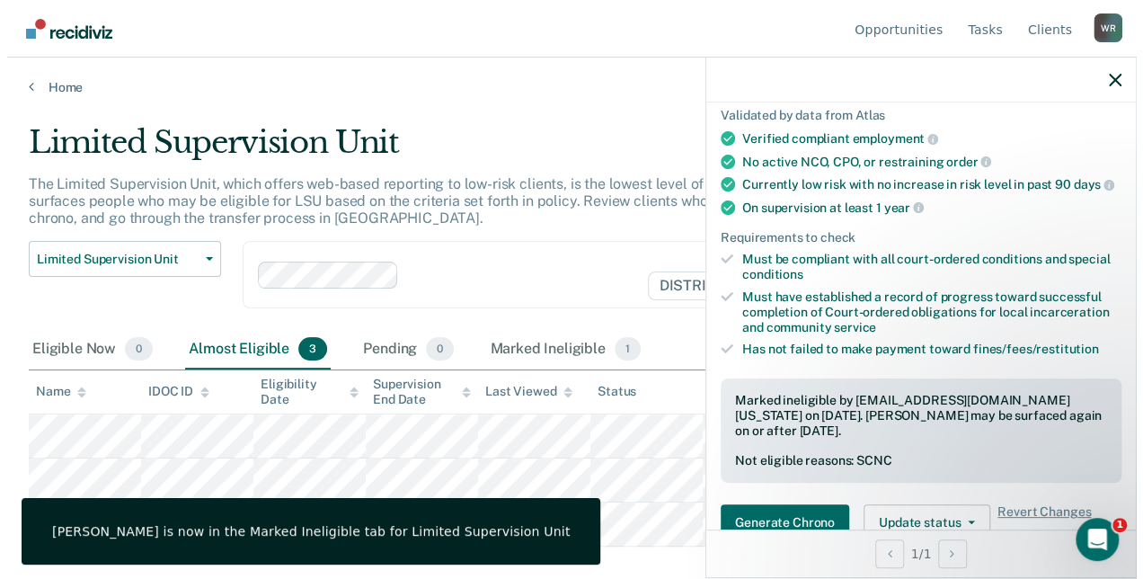
scroll to position [0, 0]
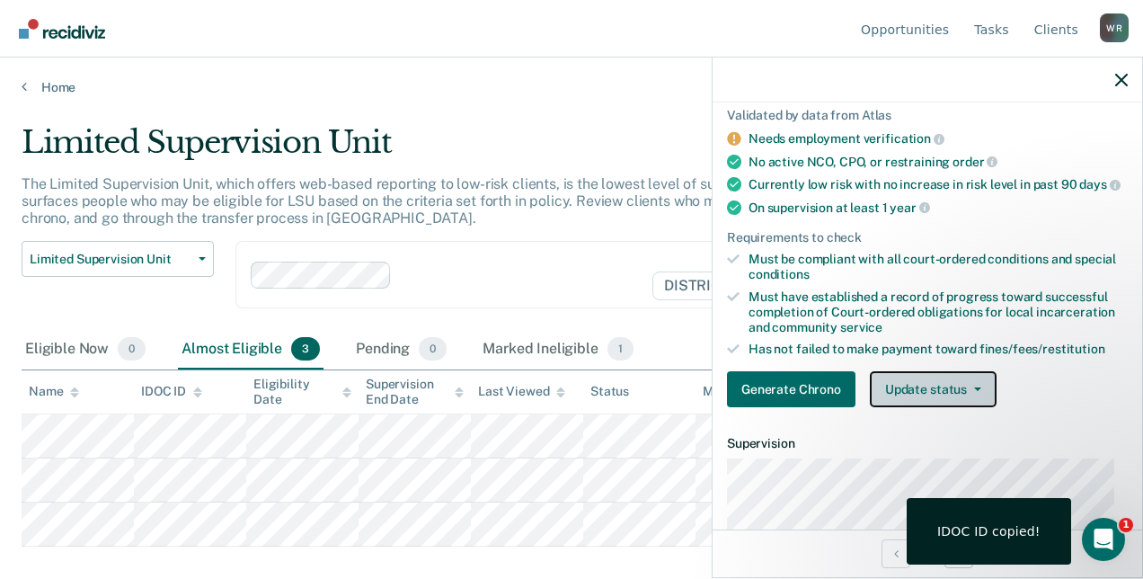
click at [947, 399] on button "Update status" at bounding box center [933, 389] width 127 height 36
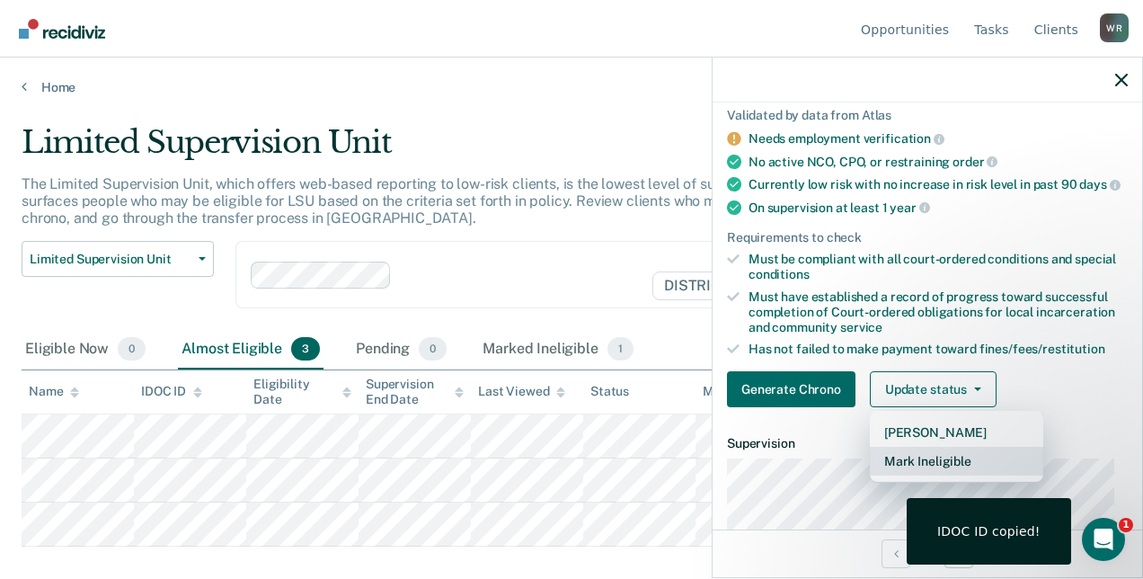
click at [938, 462] on button "Mark Ineligible" at bounding box center [956, 461] width 173 height 29
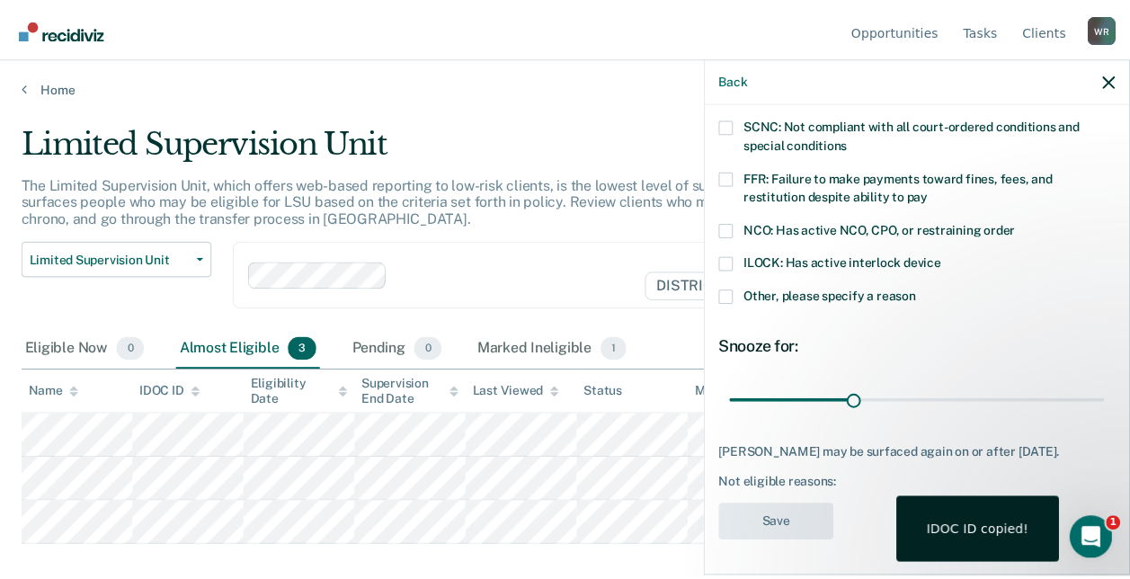
scroll to position [118, 0]
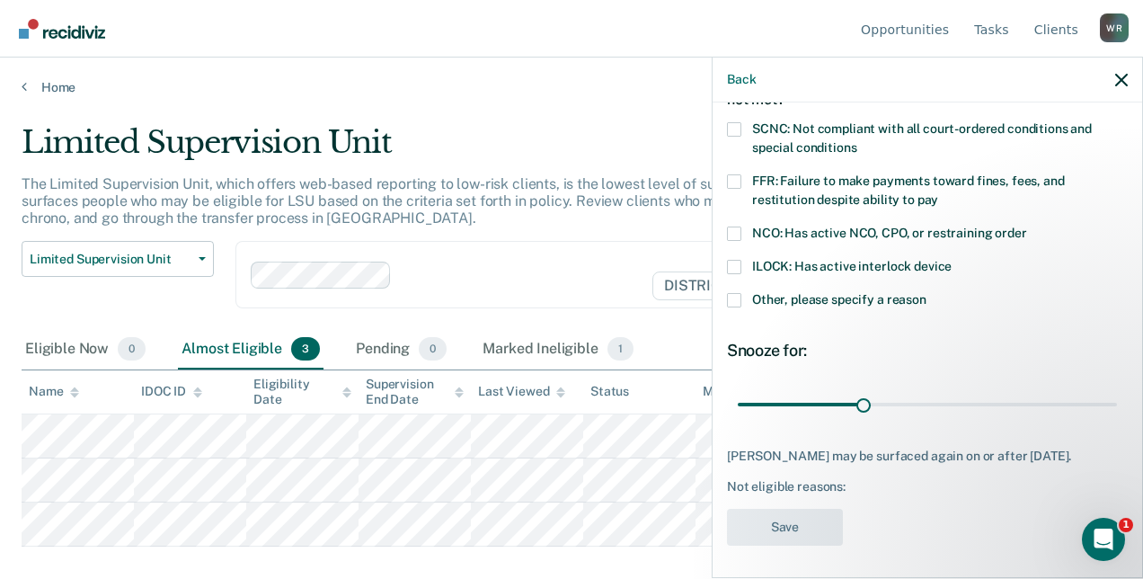
click at [739, 130] on span at bounding box center [734, 129] width 14 height 14
click at [857, 141] on input "SCNC: Not compliant with all court-ordered conditions and special conditions" at bounding box center [857, 141] width 0 height 0
click at [822, 530] on button "Save" at bounding box center [785, 527] width 116 height 37
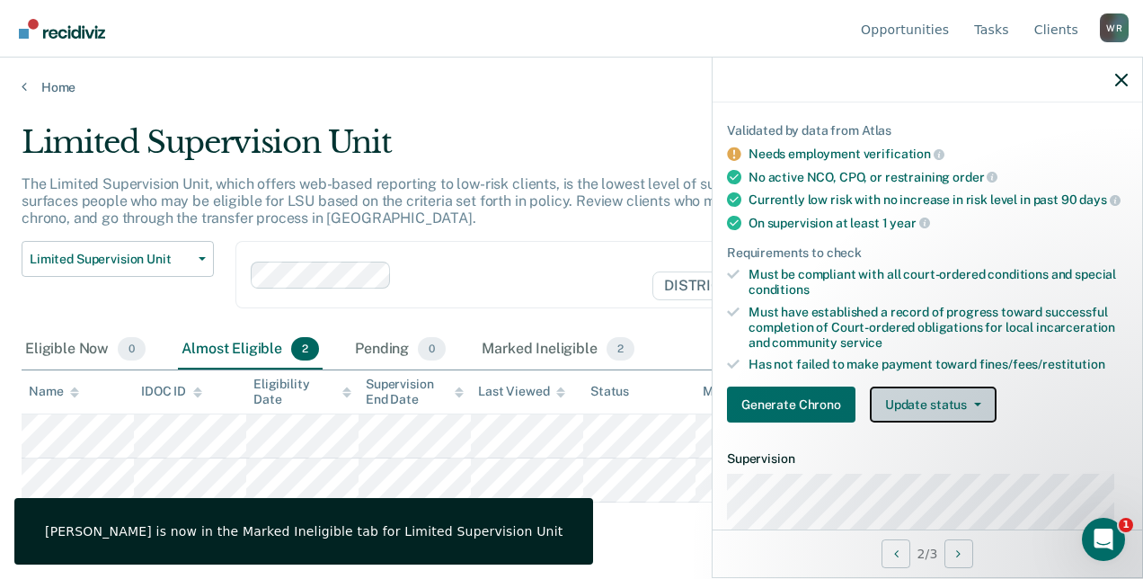
click at [898, 407] on button "Update status" at bounding box center [933, 405] width 127 height 36
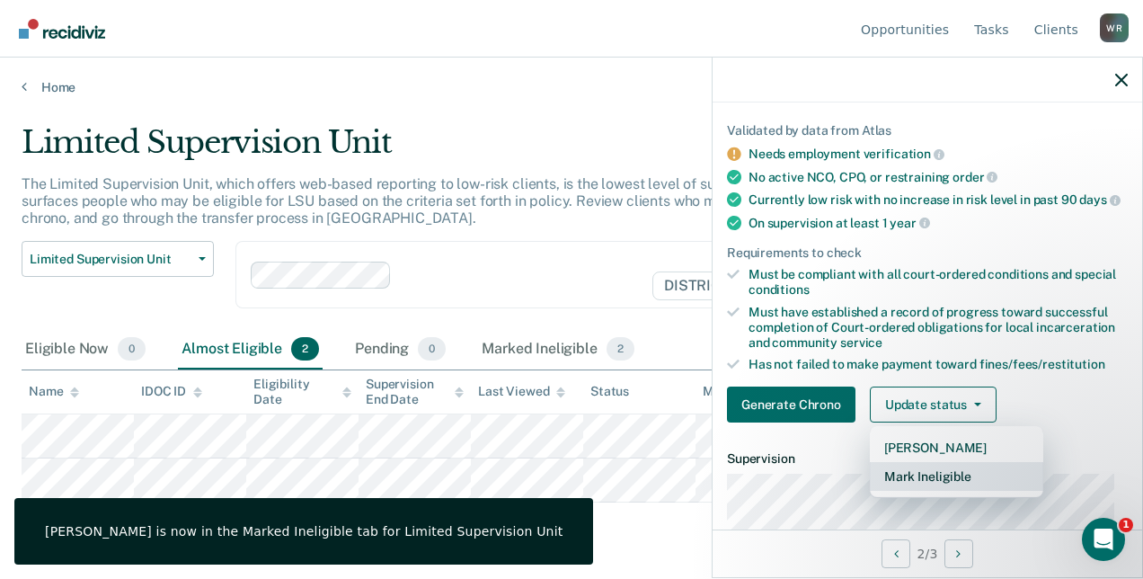
click at [919, 484] on button "Mark Ineligible" at bounding box center [956, 476] width 173 height 29
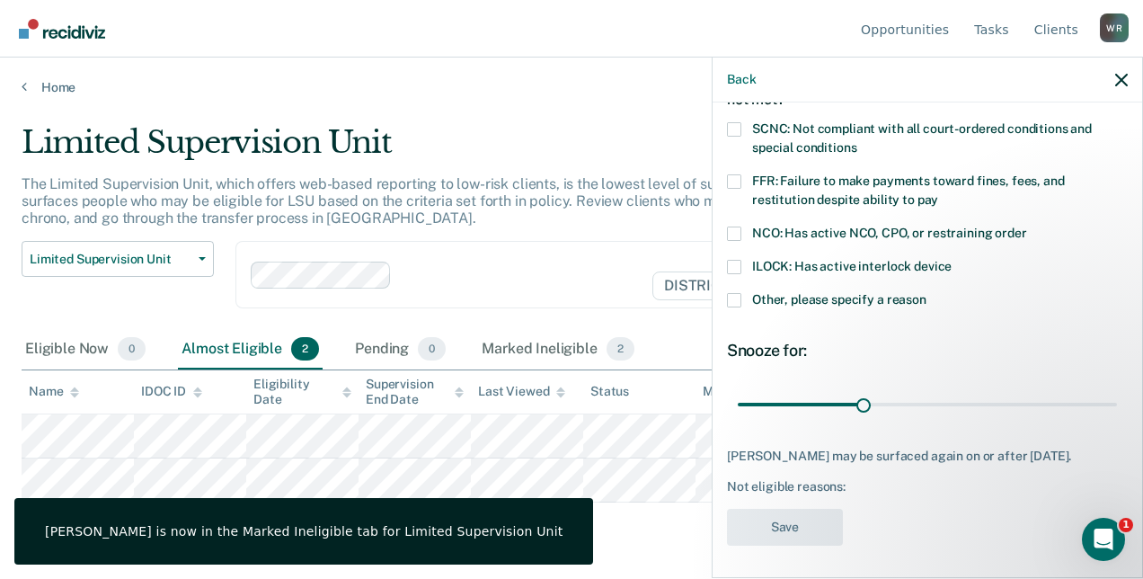
click at [739, 131] on span at bounding box center [734, 129] width 14 height 14
click at [857, 141] on input "SCNC: Not compliant with all court-ordered conditions and special conditions" at bounding box center [857, 141] width 0 height 0
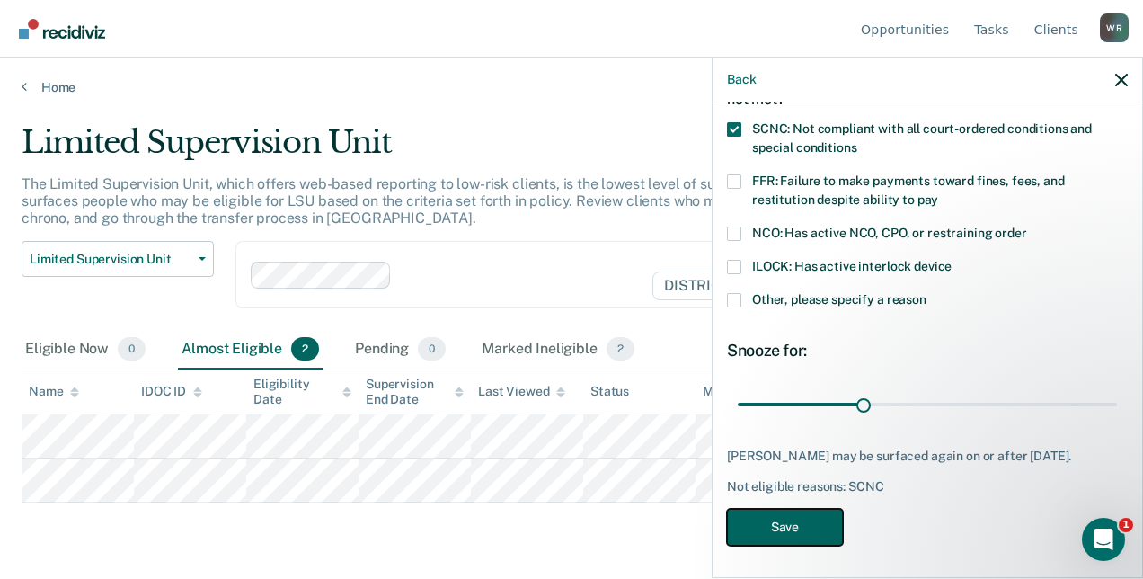
click at [822, 546] on button "Save" at bounding box center [785, 527] width 116 height 37
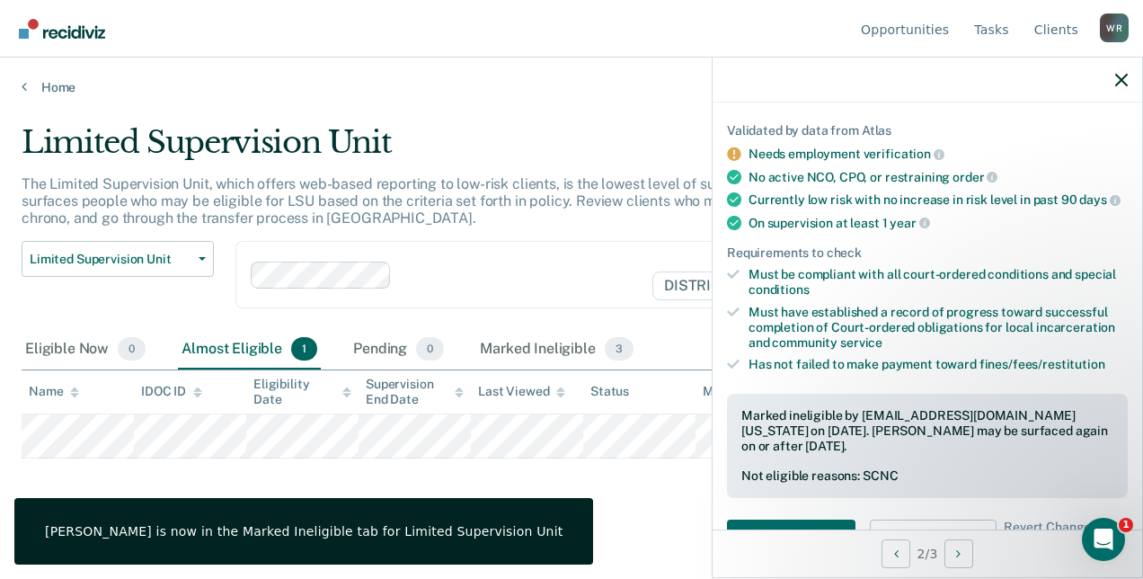
click at [584, 514] on main "Limited Supervision Unit The Limited Supervision Unit, which offers web-based r…" at bounding box center [571, 334] width 1143 height 478
click at [500, 350] on div "Marked Ineligible 3" at bounding box center [556, 350] width 161 height 40
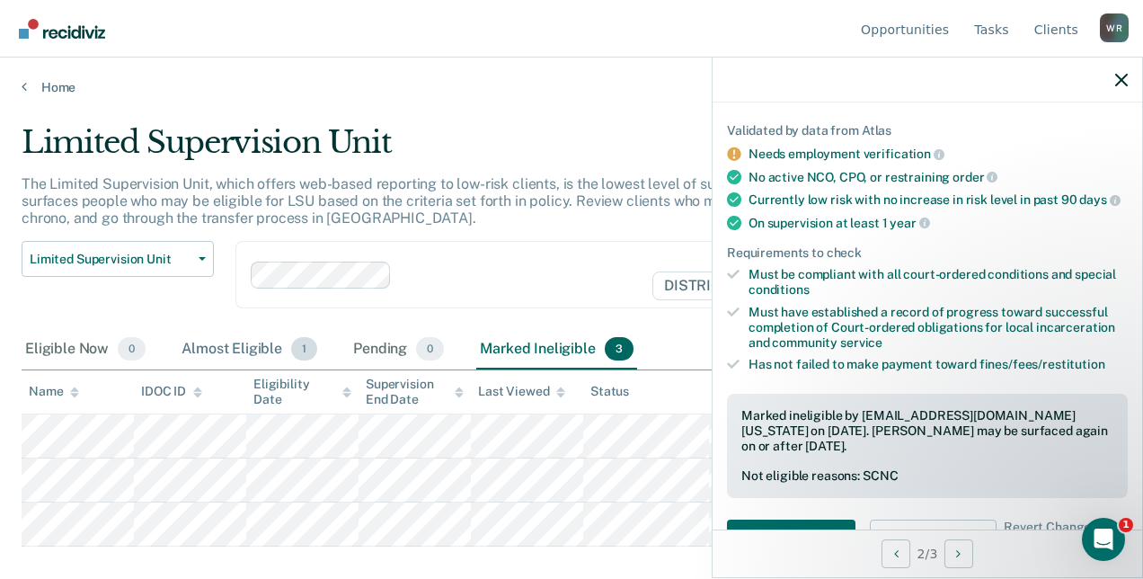
click at [198, 341] on div "Almost Eligible 1" at bounding box center [249, 350] width 143 height 40
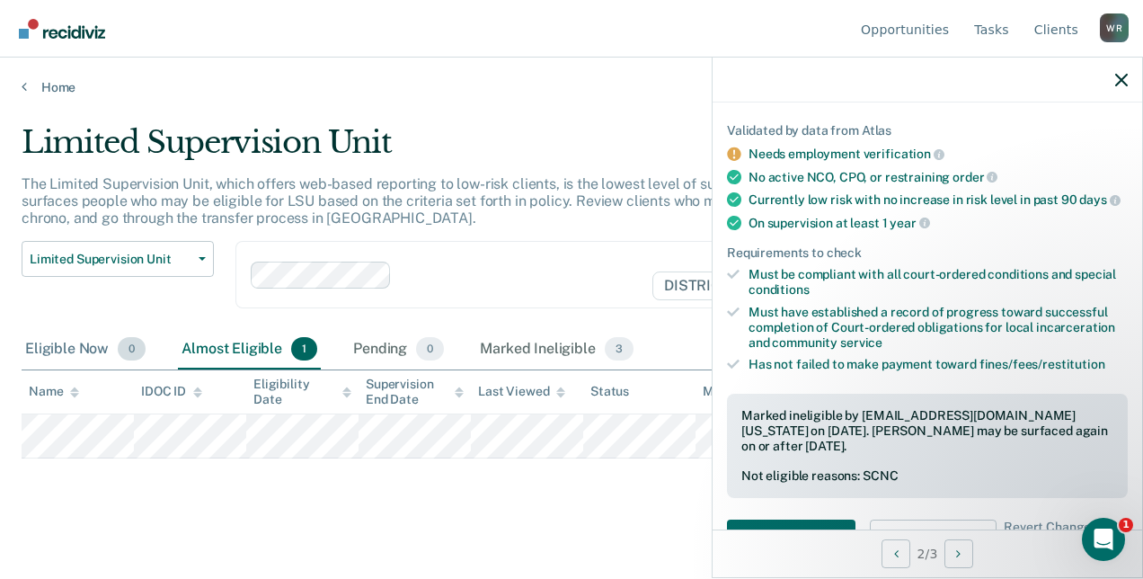
click at [85, 354] on div "Eligible Now 0" at bounding box center [86, 350] width 128 height 40
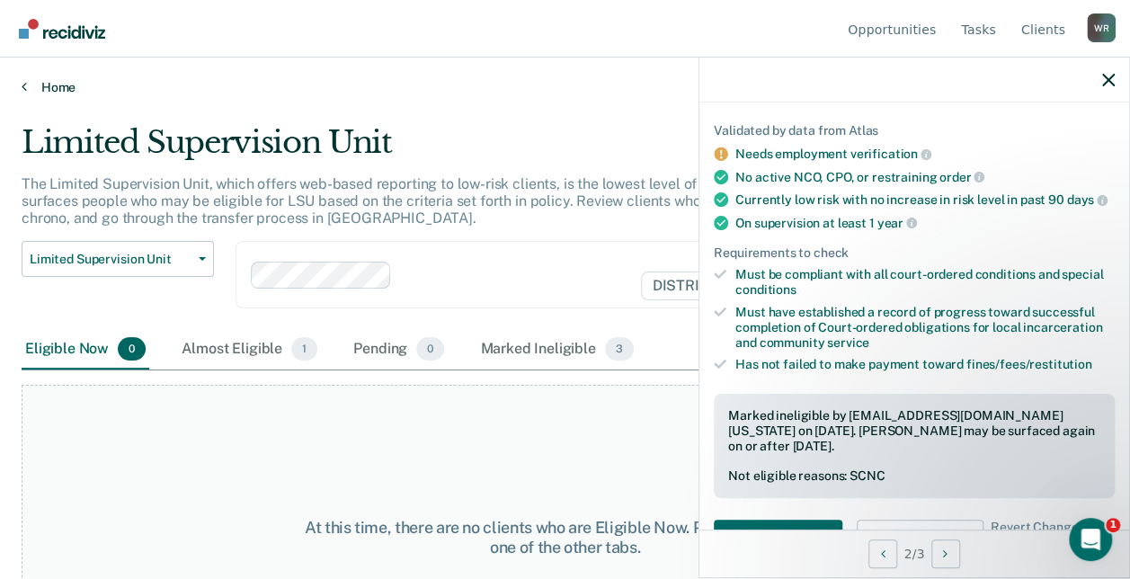
click at [23, 80] on icon at bounding box center [24, 86] width 5 height 14
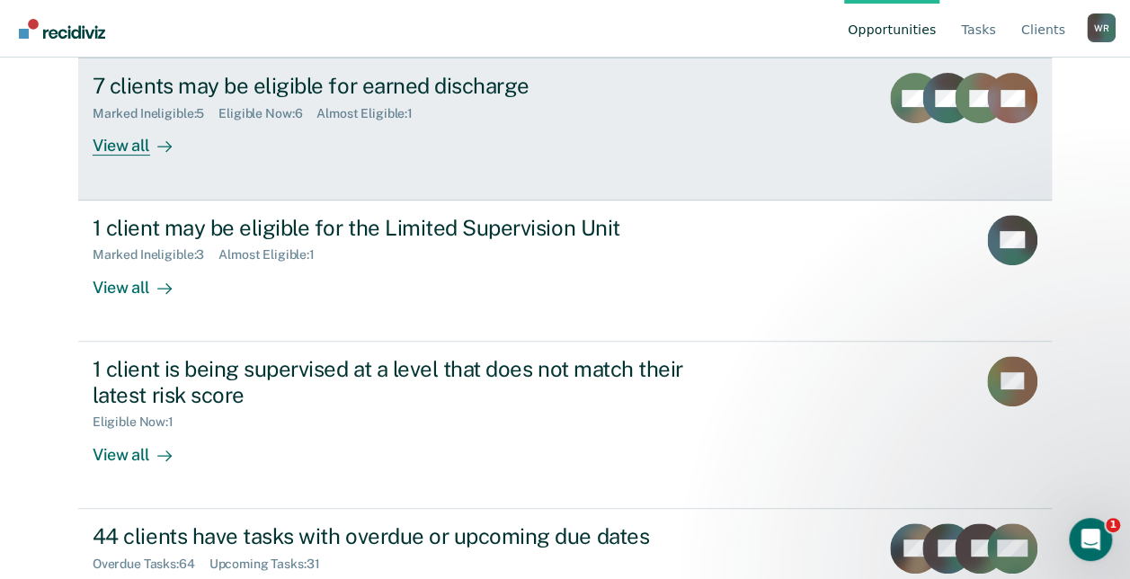
scroll to position [239, 0]
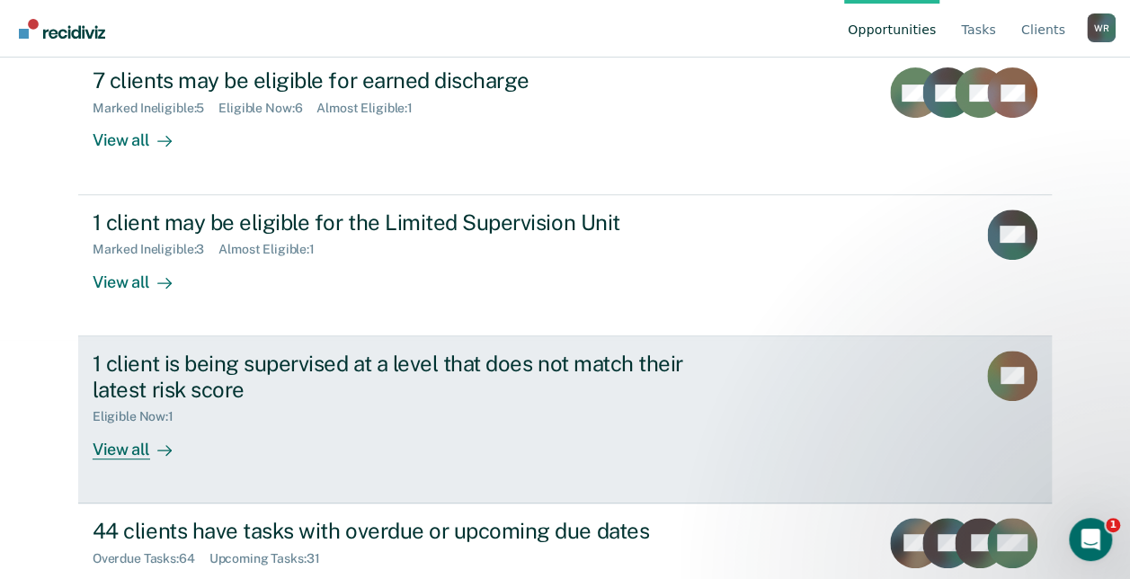
click at [534, 367] on div "1 client is being supervised at a level that does not match their latest risk s…" at bounding box center [408, 377] width 631 height 52
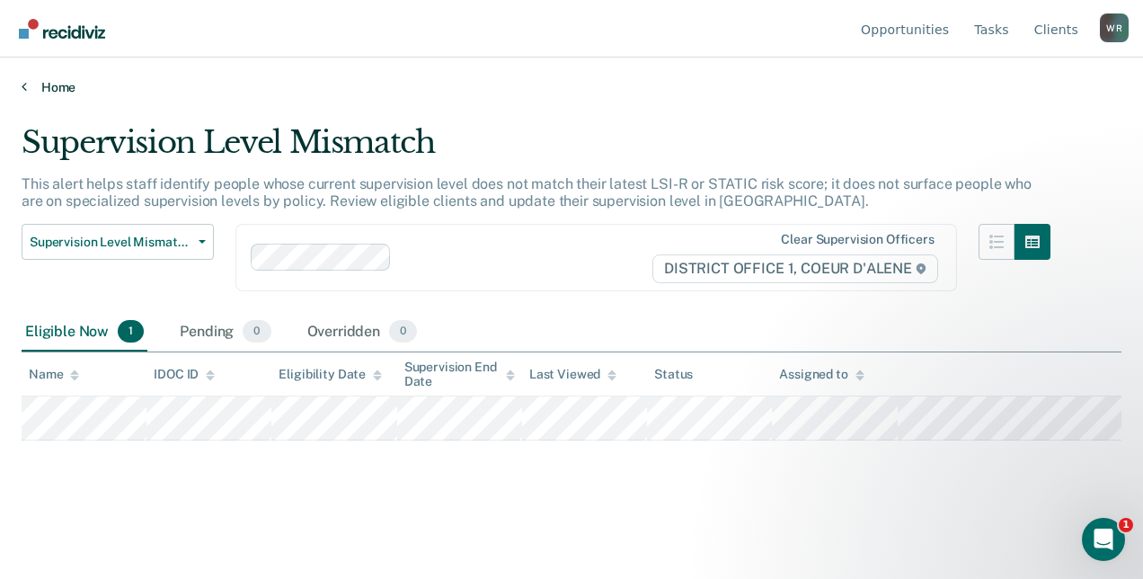
click at [26, 92] on icon at bounding box center [24, 86] width 5 height 14
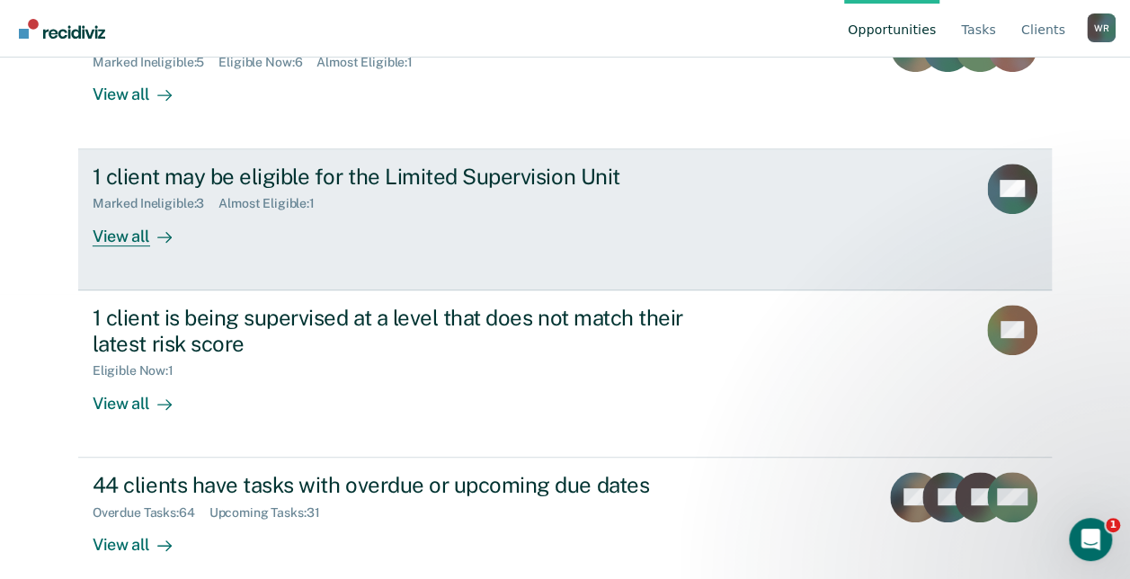
scroll to position [302, 0]
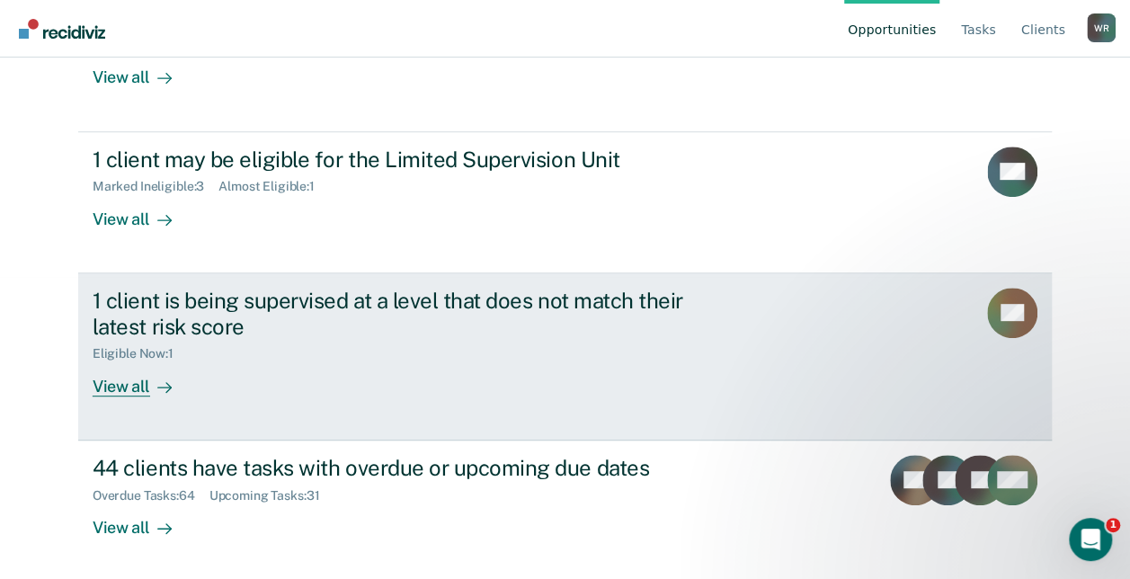
click at [125, 383] on div "View all" at bounding box center [143, 378] width 101 height 35
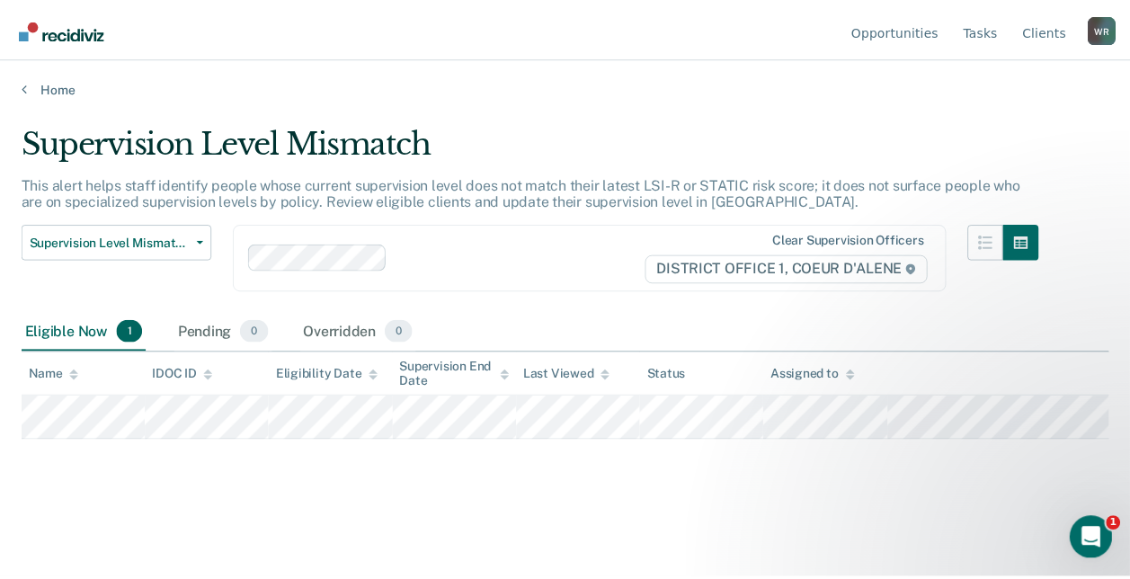
scroll to position [302, 0]
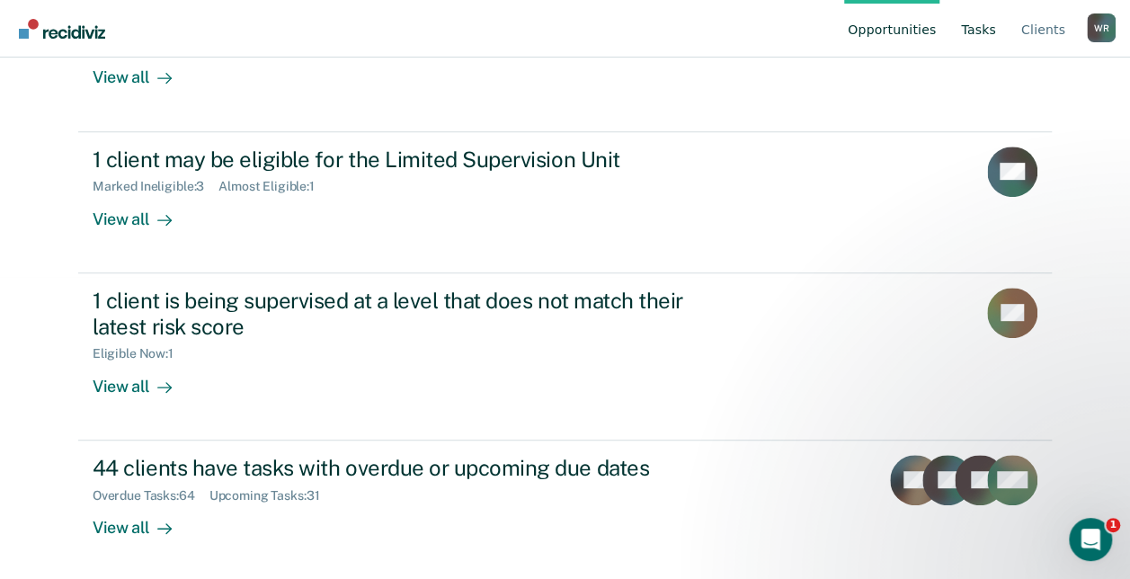
click at [976, 38] on link "Tasks" at bounding box center [978, 29] width 42 height 58
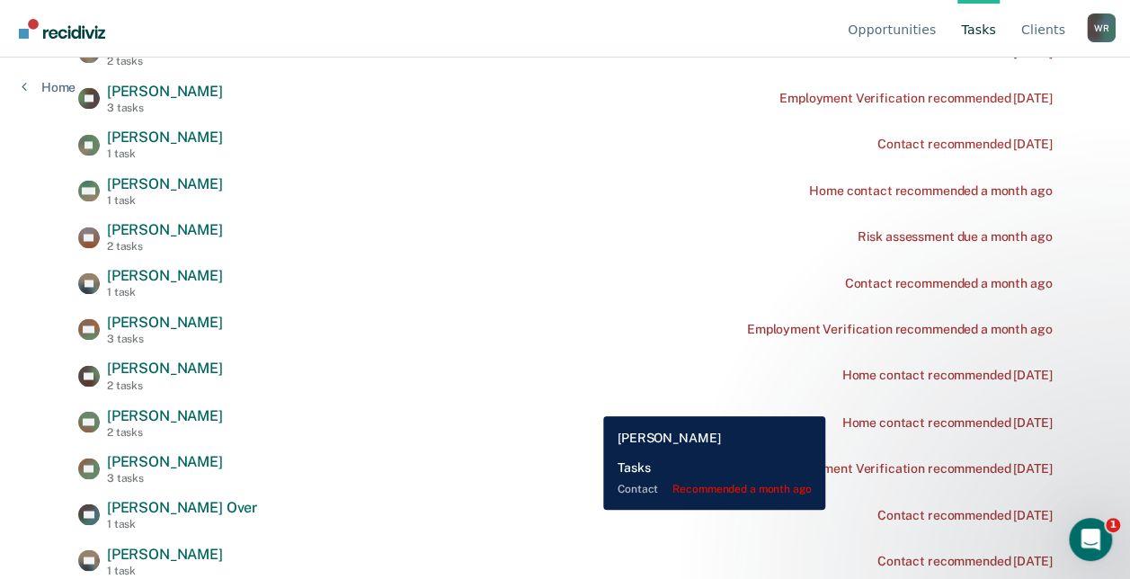
scroll to position [1381, 0]
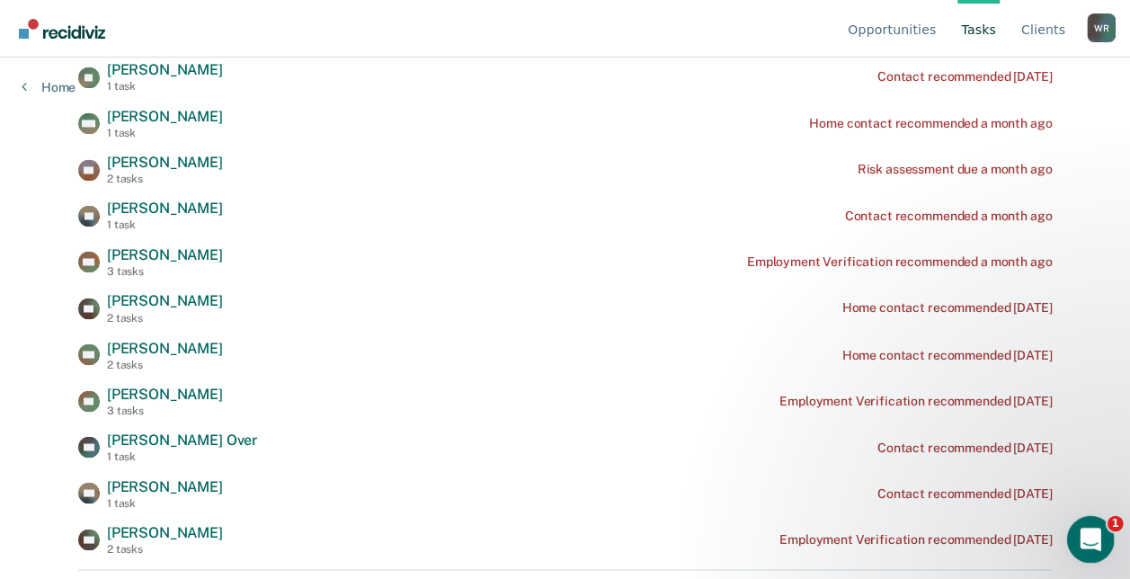
click at [1093, 547] on icon "Open Intercom Messenger" at bounding box center [1088, 537] width 30 height 30
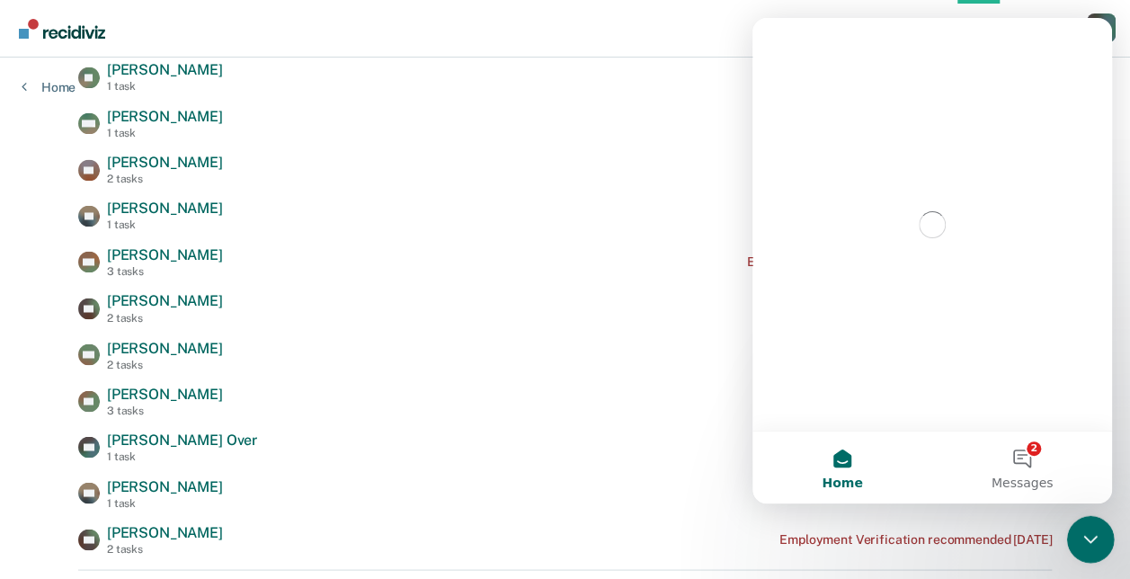
scroll to position [0, 0]
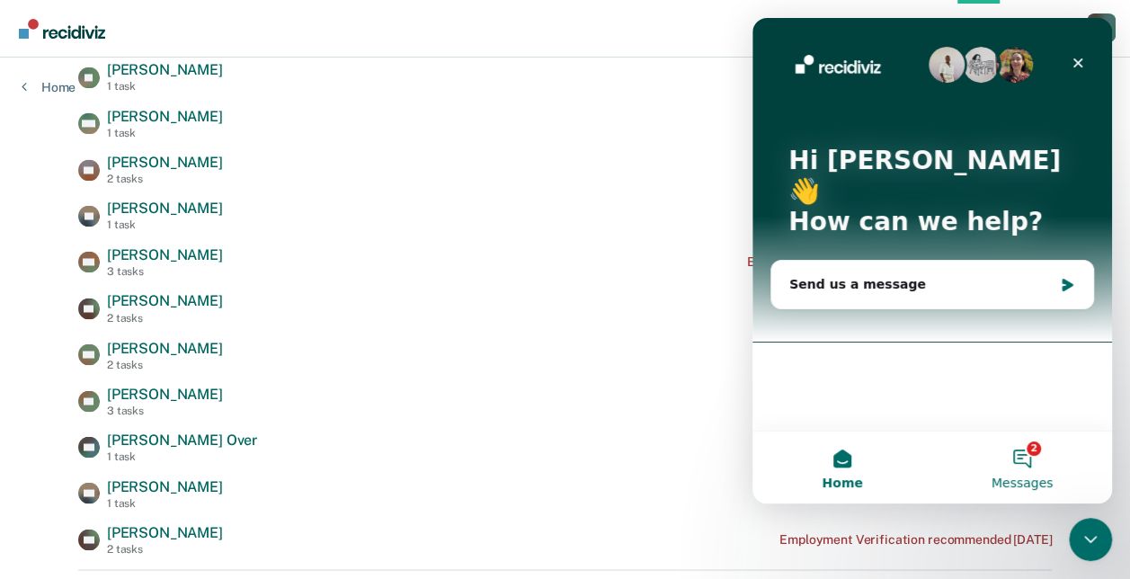
click at [1018, 478] on span "Messages" at bounding box center [1022, 482] width 62 height 13
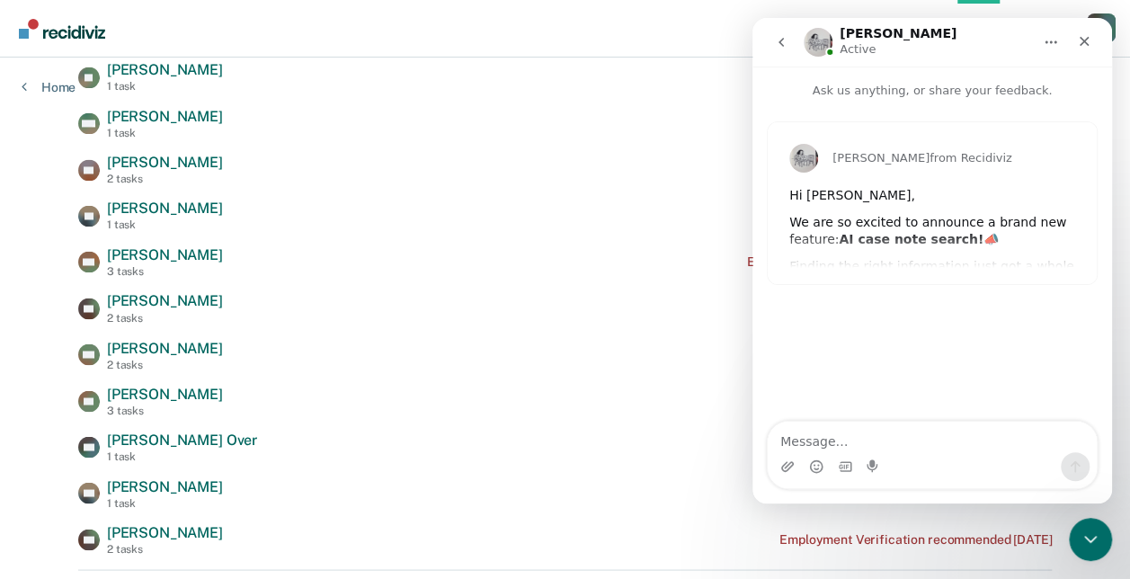
click at [780, 47] on icon "go back" at bounding box center [781, 42] width 14 height 14
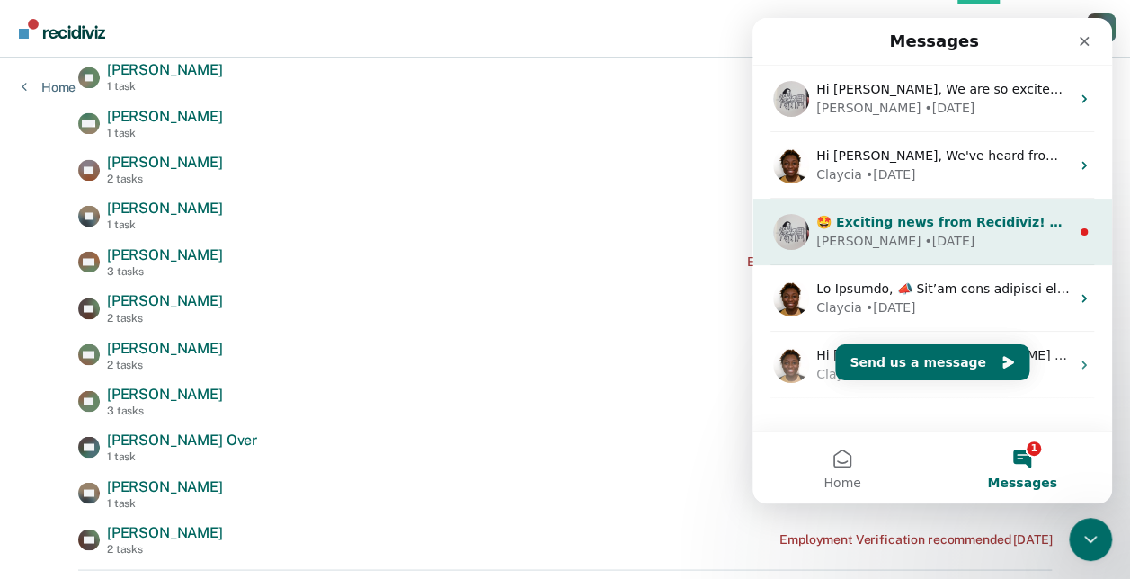
click at [1005, 236] on div "[PERSON_NAME] • [DATE]" at bounding box center [942, 241] width 253 height 19
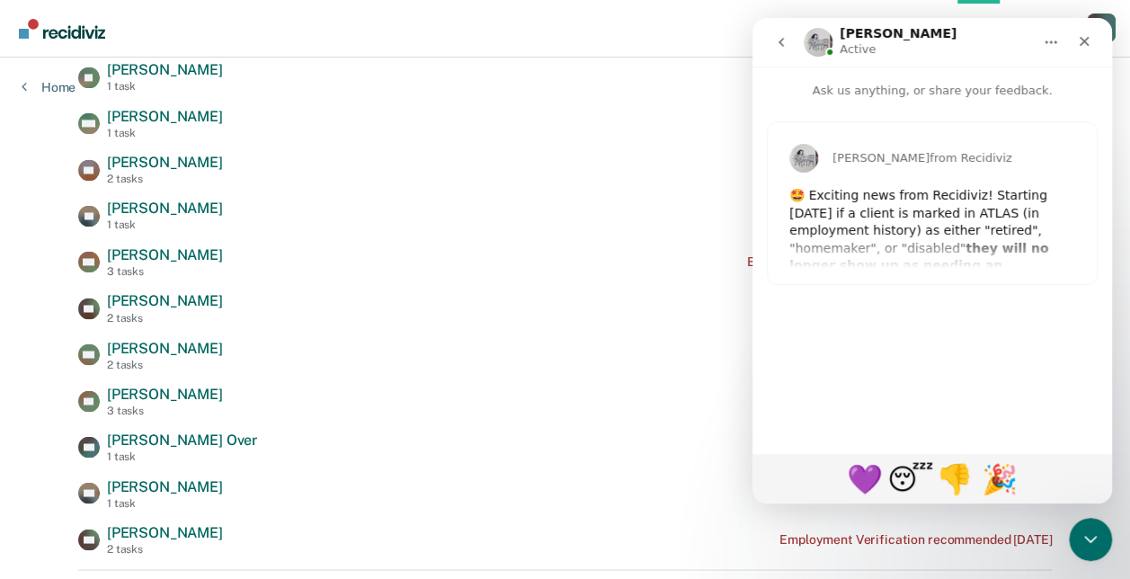
click at [778, 40] on icon "go back" at bounding box center [781, 42] width 14 height 14
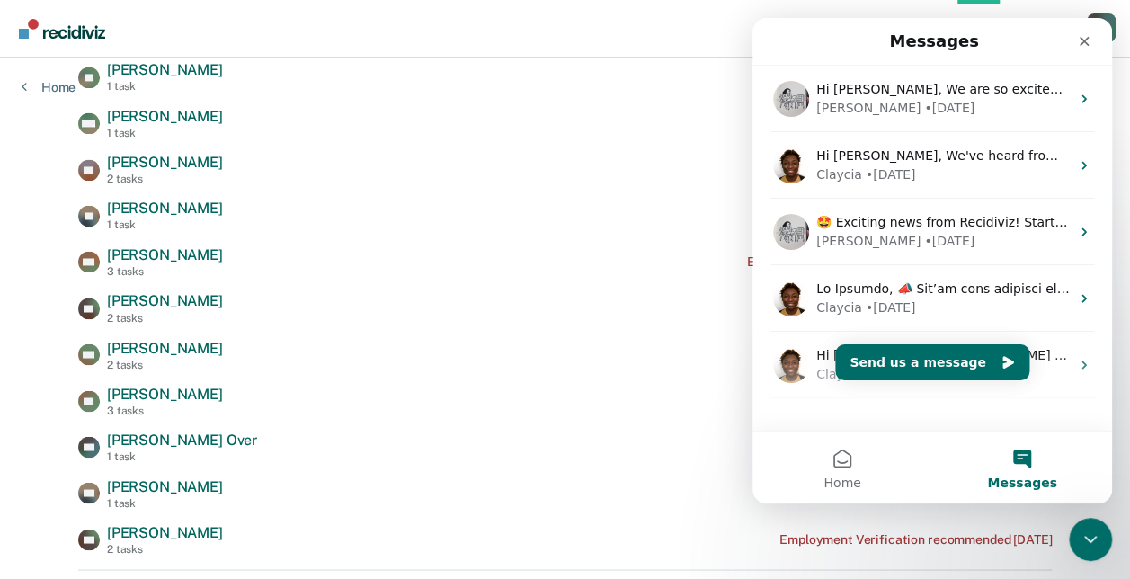
scroll to position [39, 0]
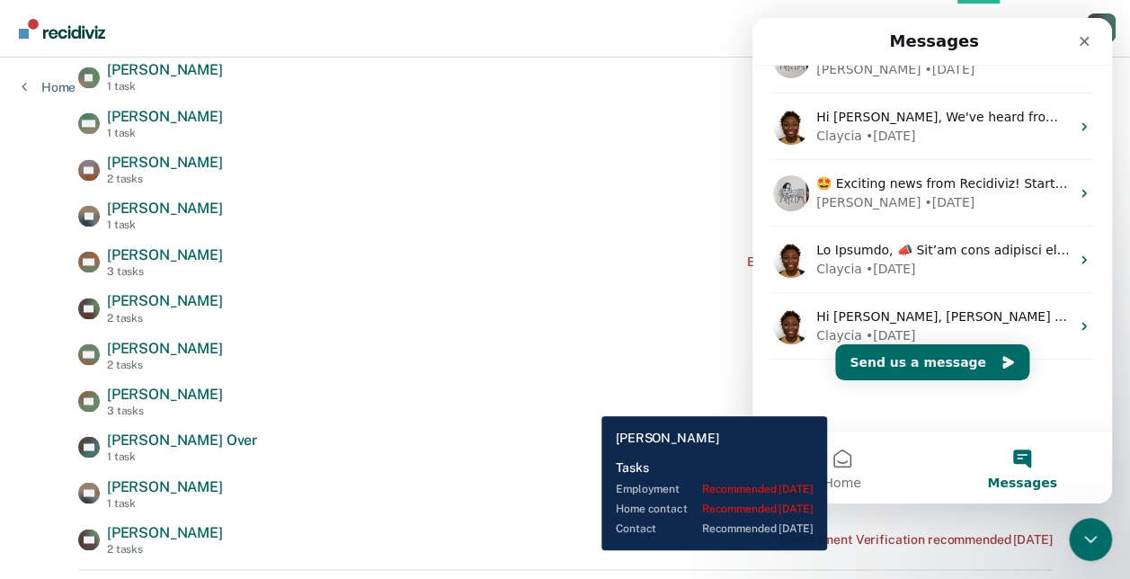
click at [588, 403] on div "SA [PERSON_NAME] 3 tasks Employment Verification recommended [DATE]" at bounding box center [564, 400] width 973 height 31
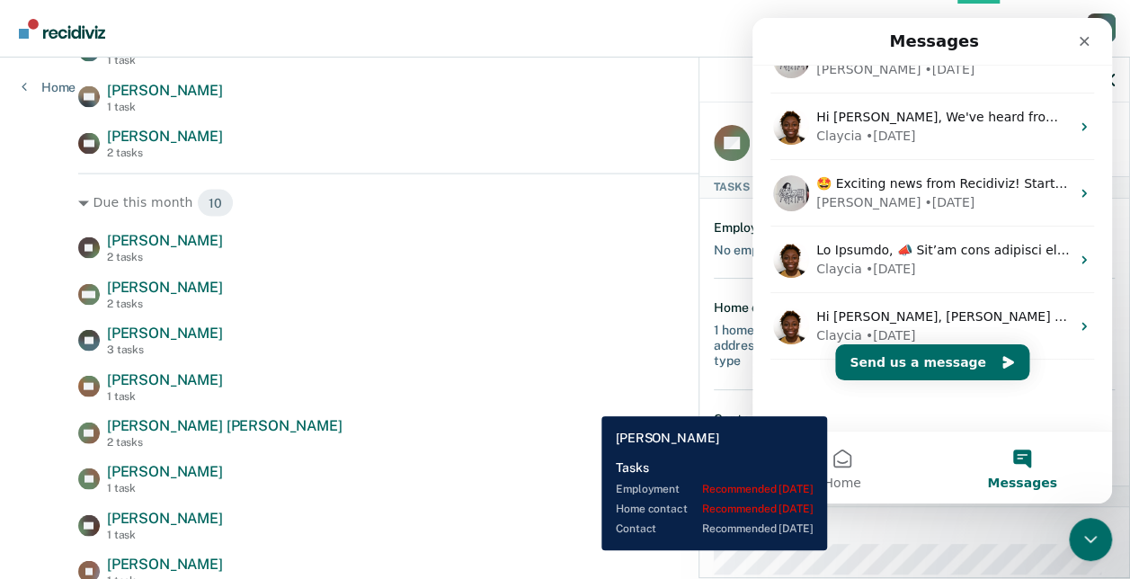
scroll to position [1778, 0]
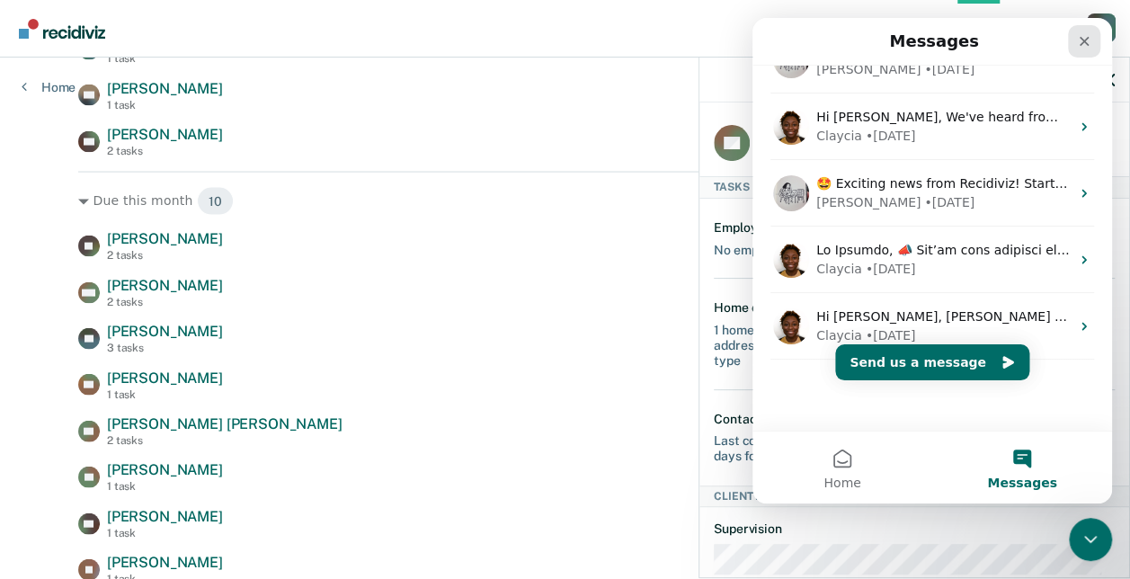
click at [1081, 39] on icon "Close" at bounding box center [1085, 42] width 10 height 10
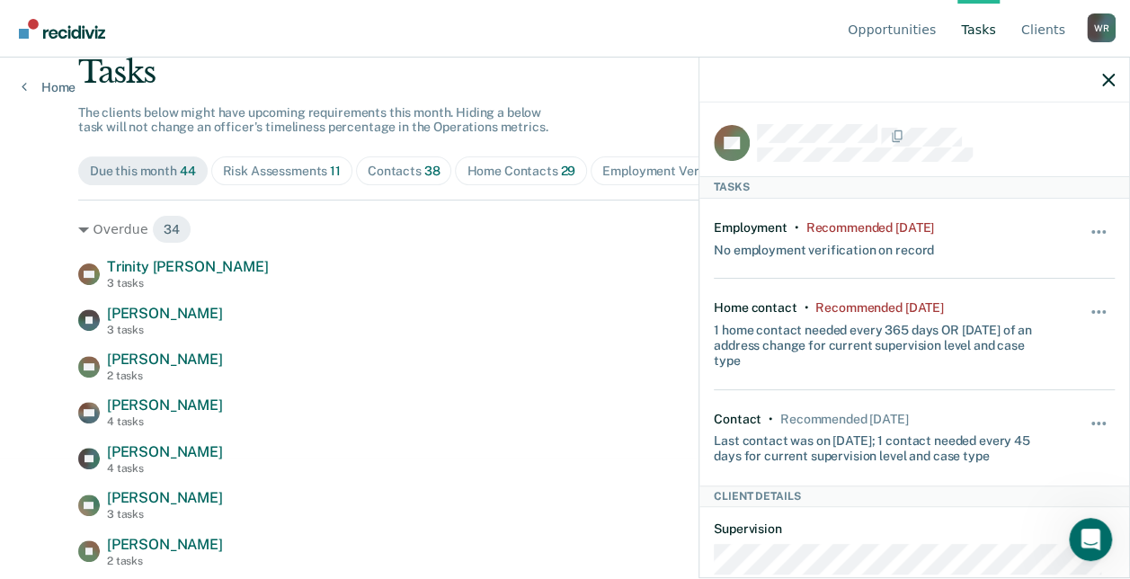
scroll to position [0, 0]
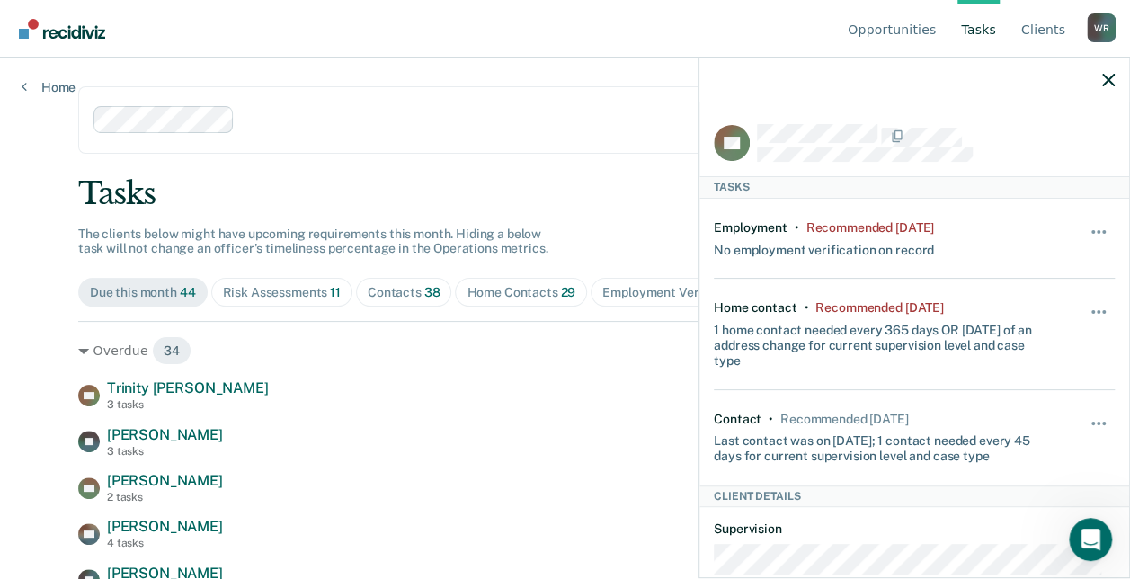
click at [293, 285] on div "Risk Assessments 11" at bounding box center [282, 292] width 118 height 15
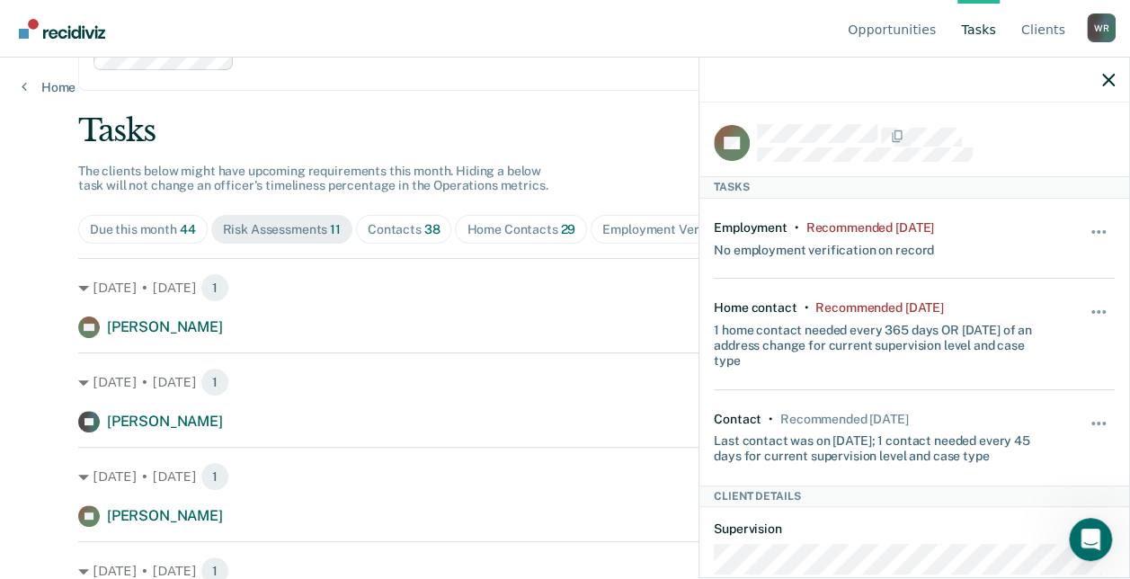
scroll to position [65, 0]
click at [1103, 77] on icon "button" at bounding box center [1108, 80] width 13 height 13
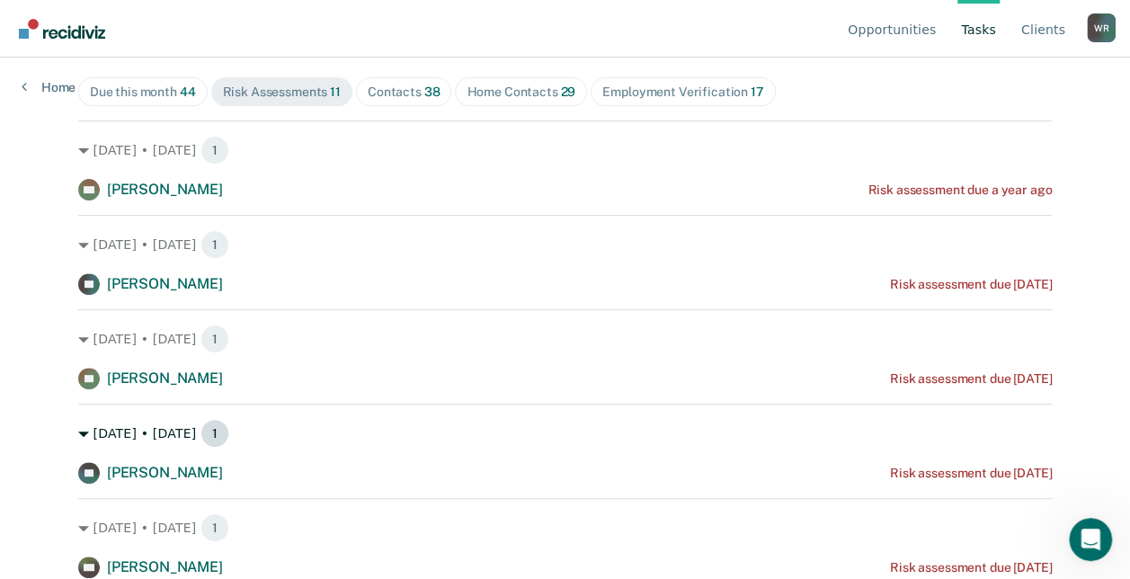
scroll to position [0, 0]
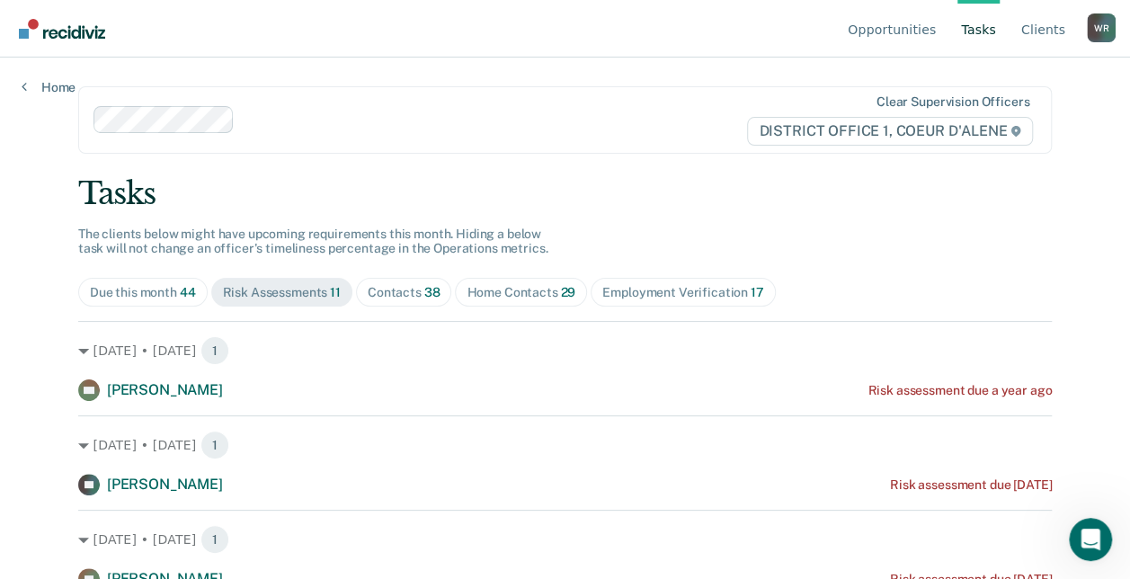
click at [424, 291] on span "38" at bounding box center [432, 292] width 16 height 14
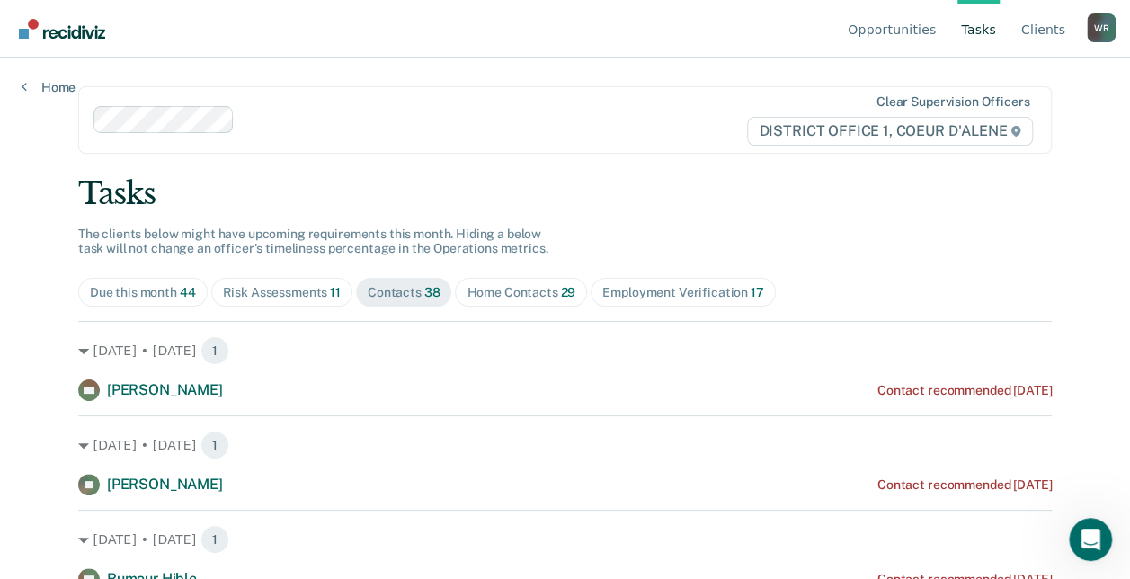
click at [496, 286] on div "Home Contacts 29" at bounding box center [521, 292] width 109 height 15
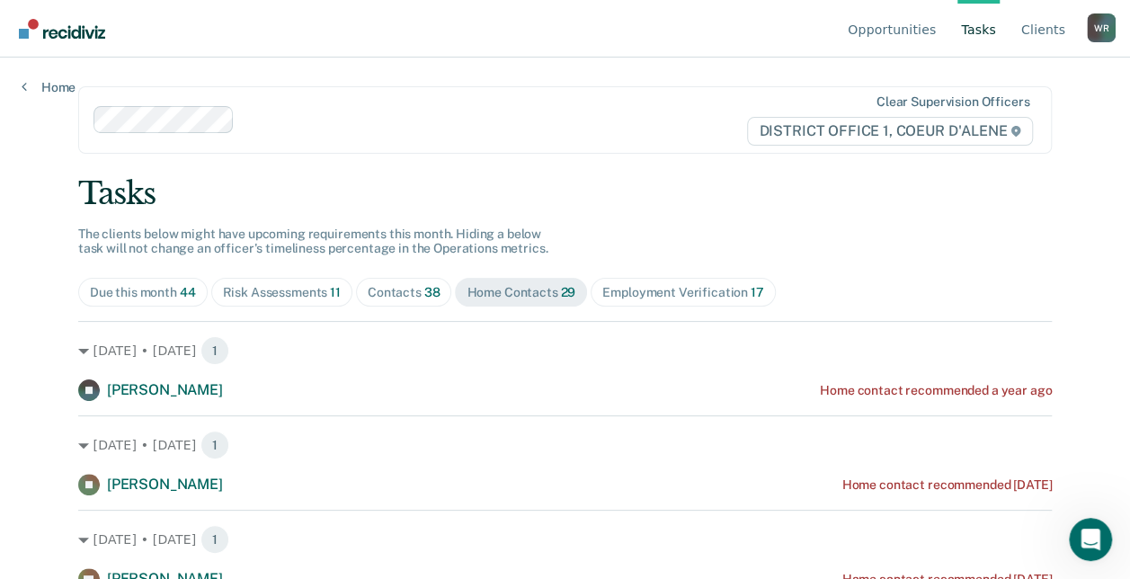
click at [644, 288] on div "Employment Verification 17" at bounding box center [682, 292] width 161 height 15
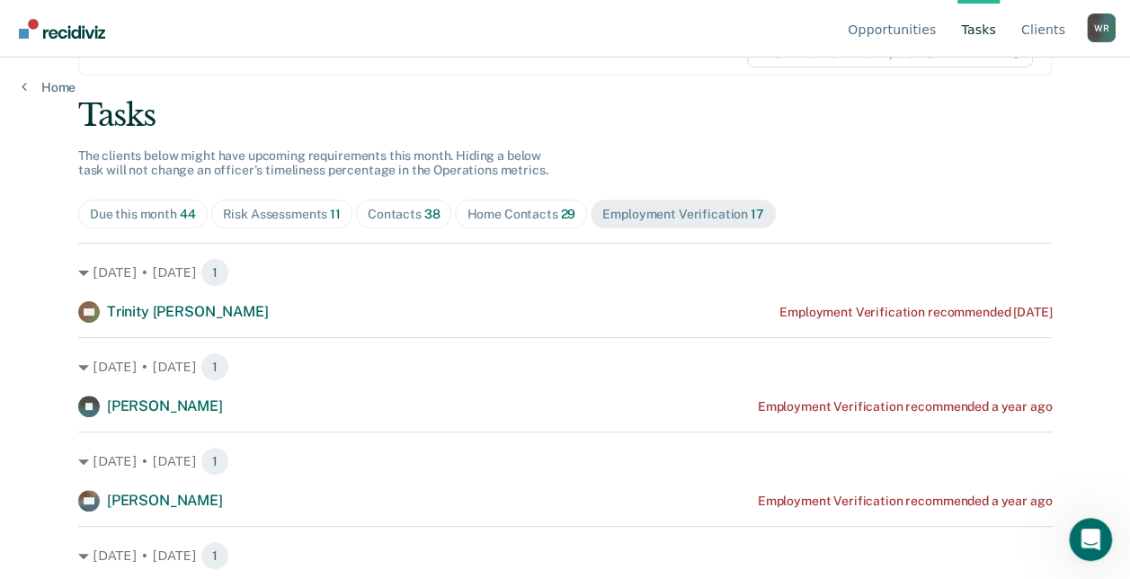
scroll to position [75, 0]
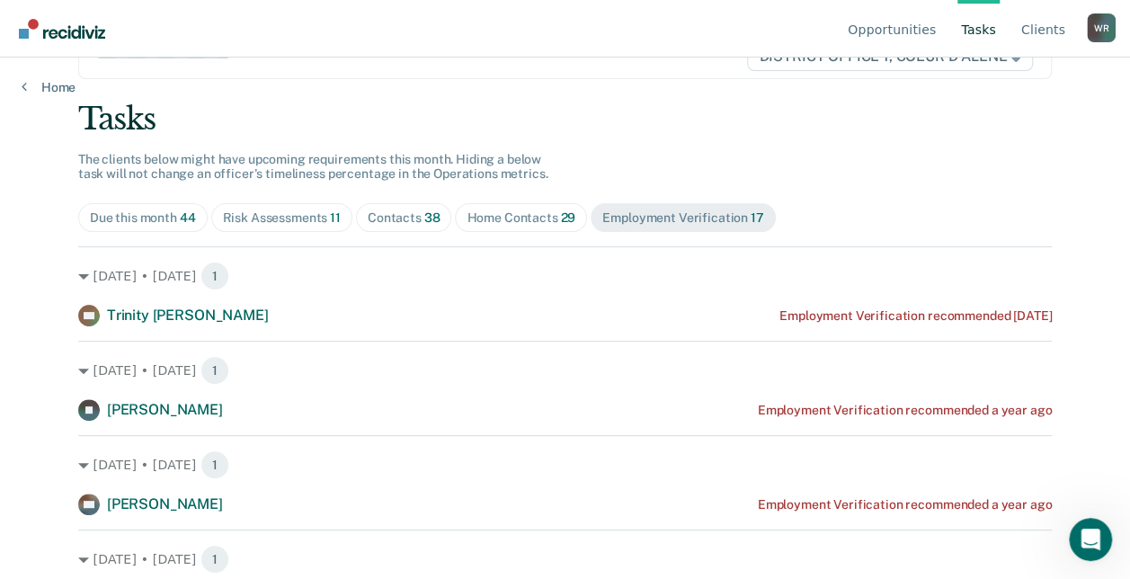
click at [497, 212] on div "Home Contacts 29" at bounding box center [521, 217] width 109 height 15
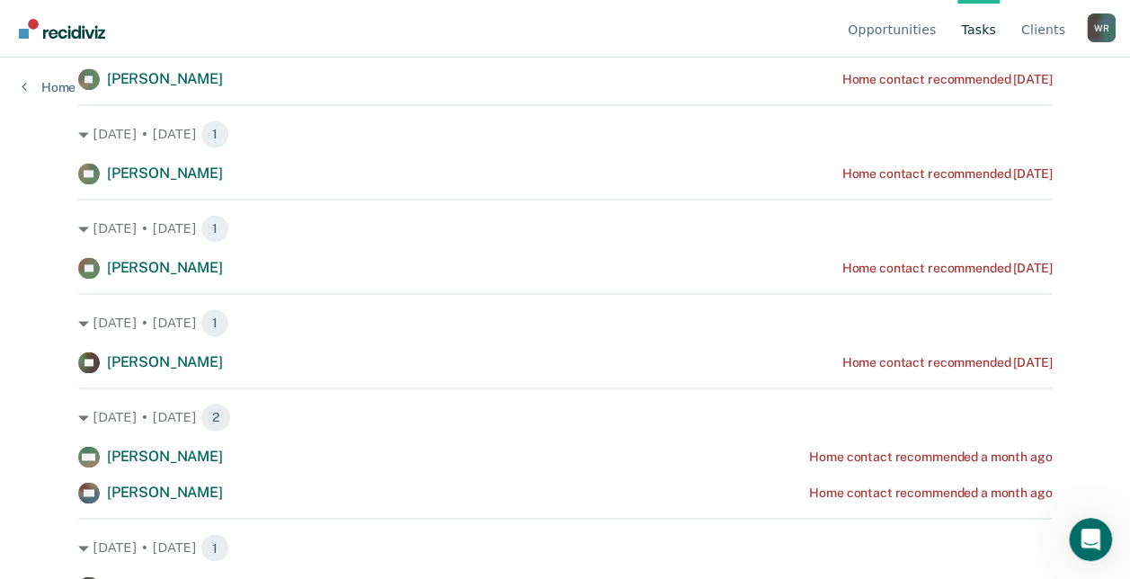
scroll to position [1036, 0]
